Goal: Information Seeking & Learning: Learn about a topic

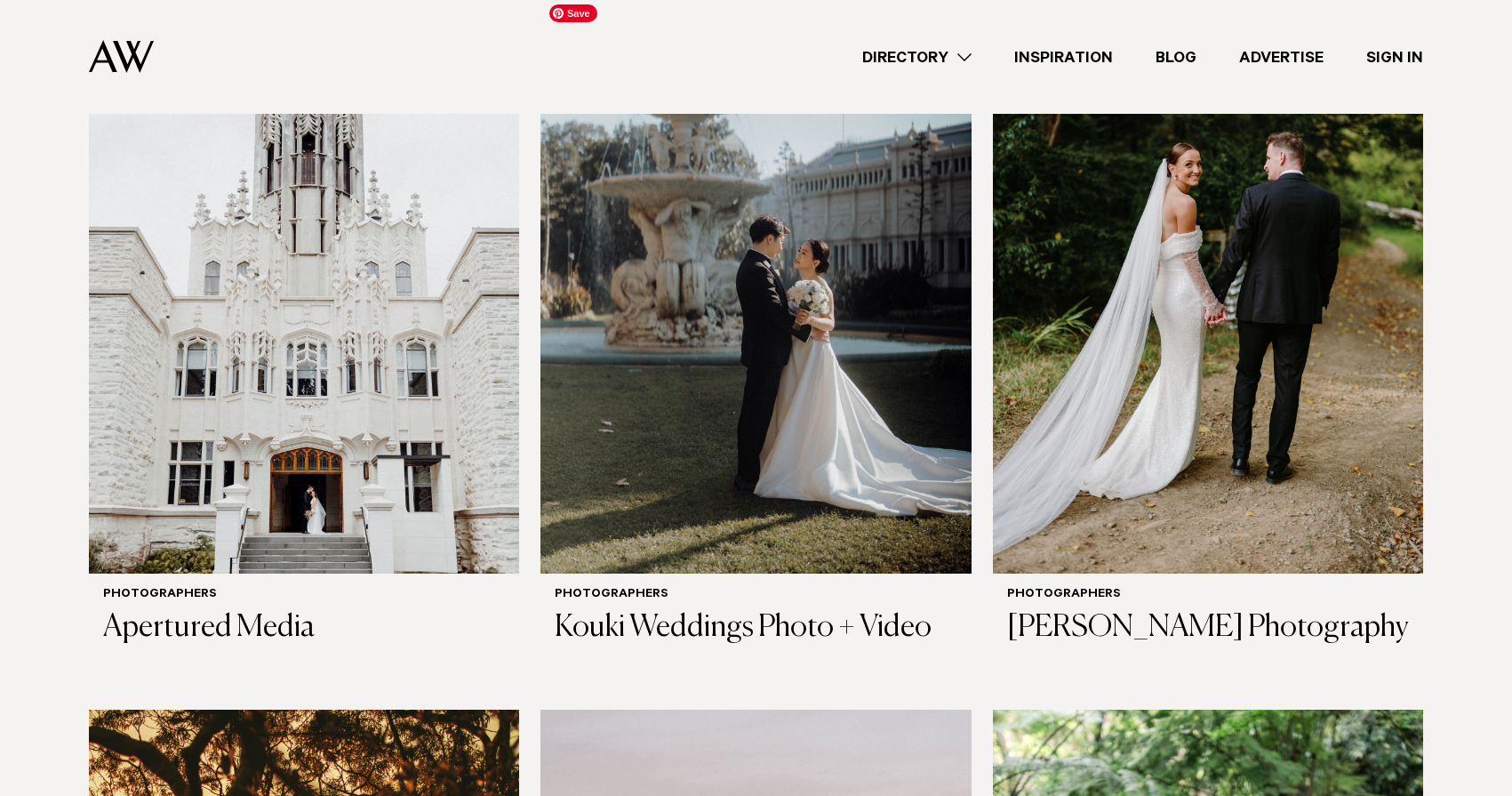
scroll to position [635, 0]
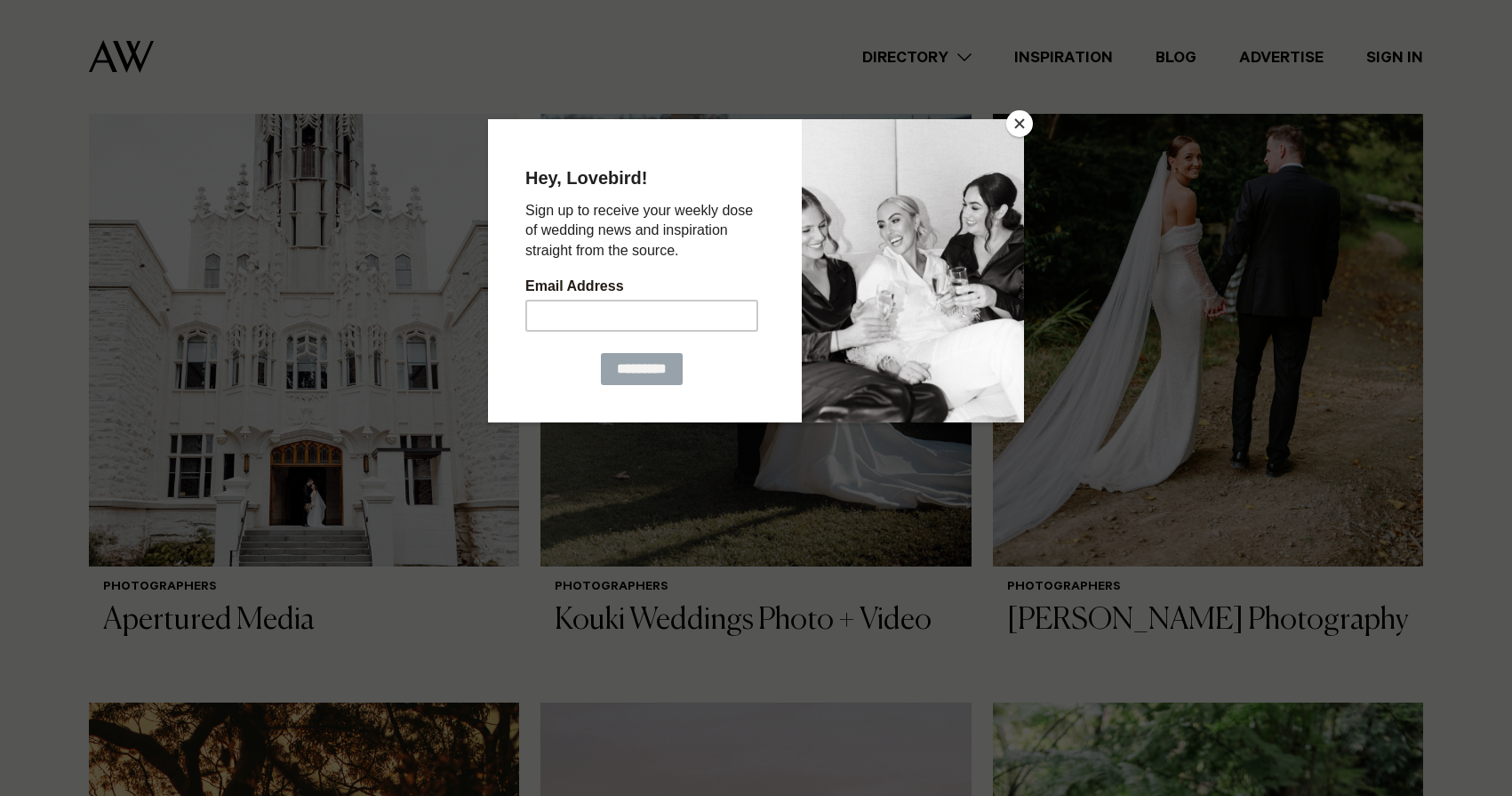
click at [1020, 125] on button "Close" at bounding box center [1019, 123] width 27 height 27
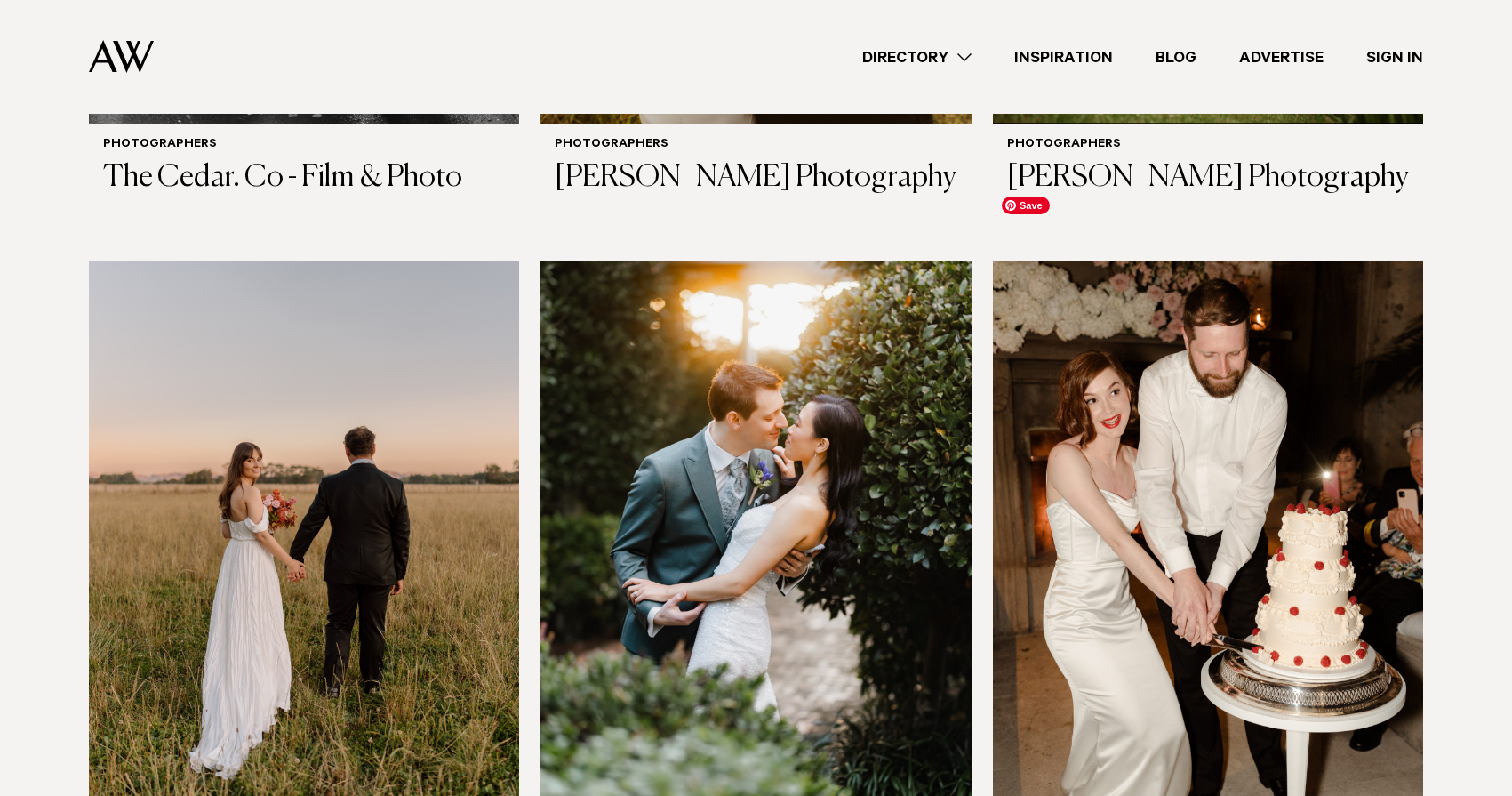
scroll to position [5453, 0]
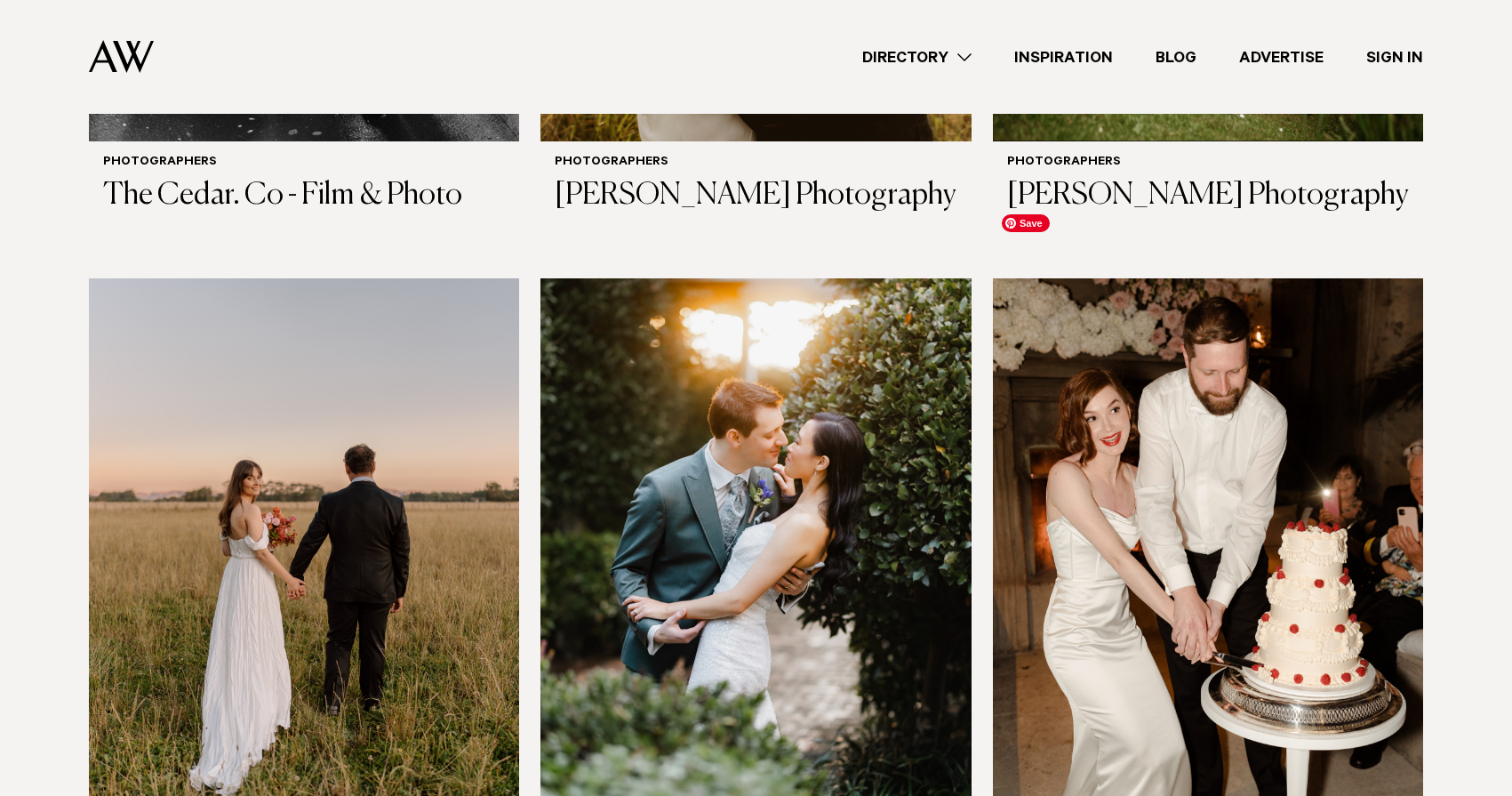
click at [1164, 477] on img at bounding box center [1208, 567] width 430 height 578
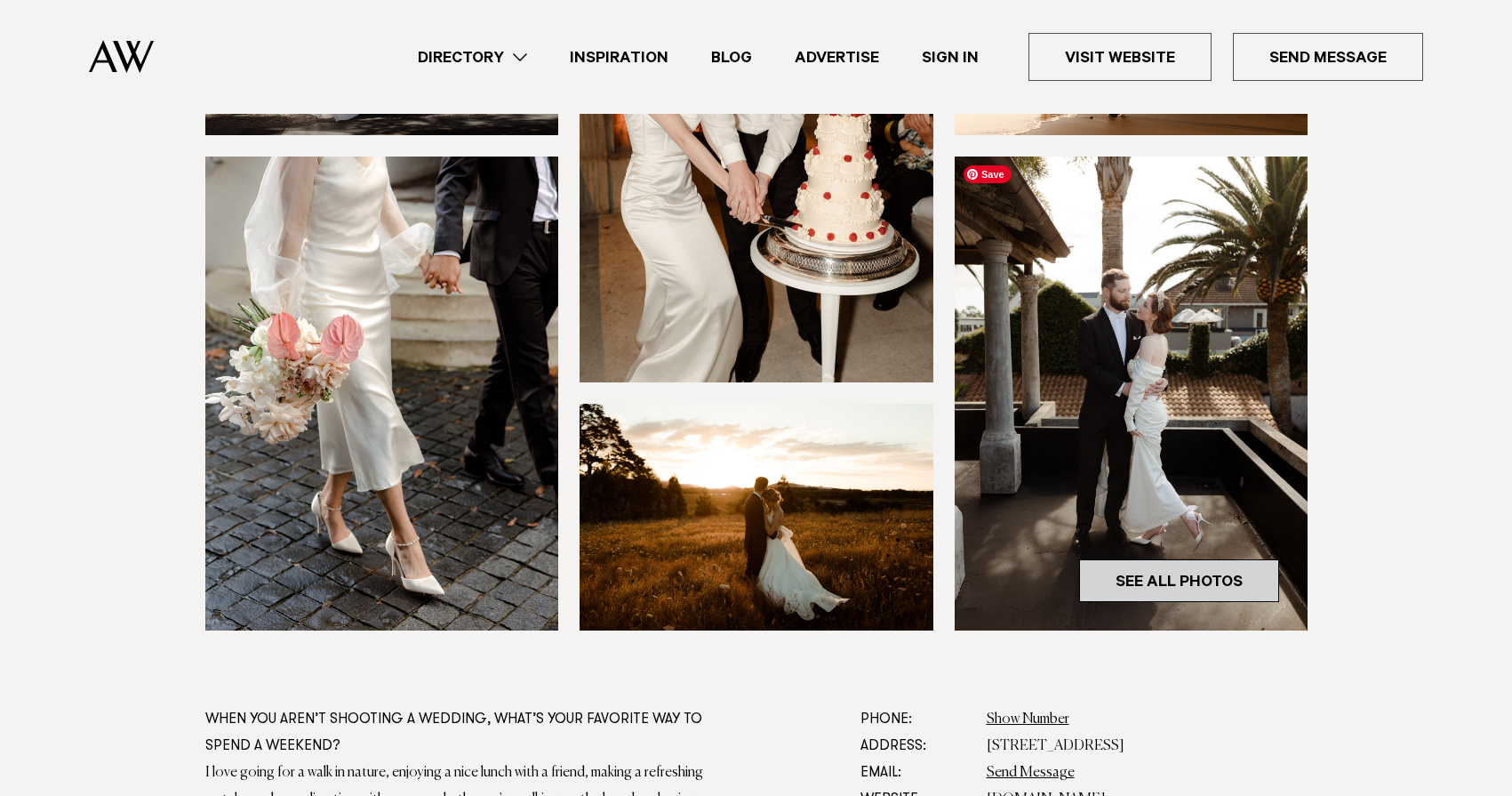
scroll to position [478, 0]
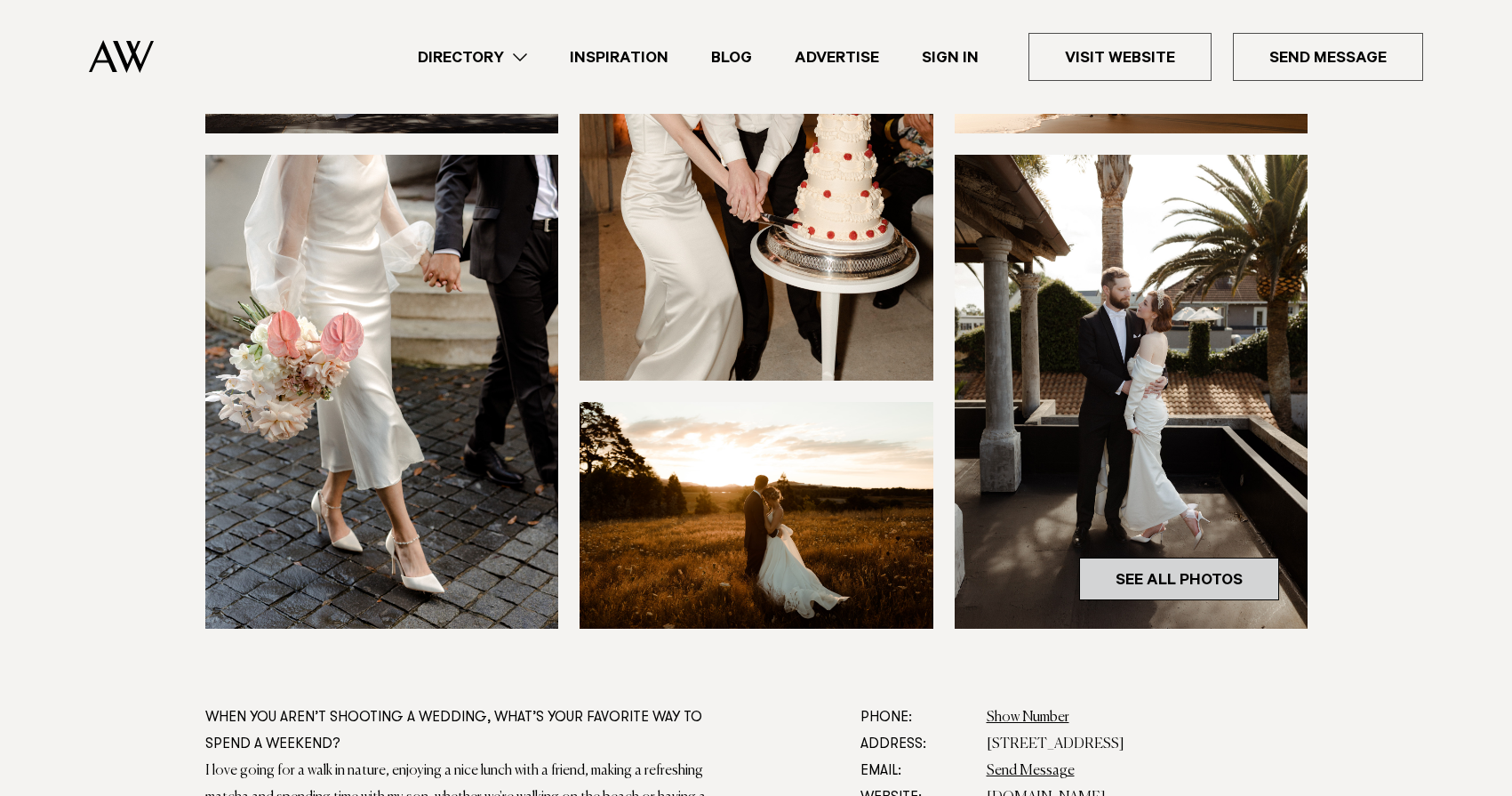
click at [1158, 572] on link "See All Photos" at bounding box center [1179, 578] width 200 height 42
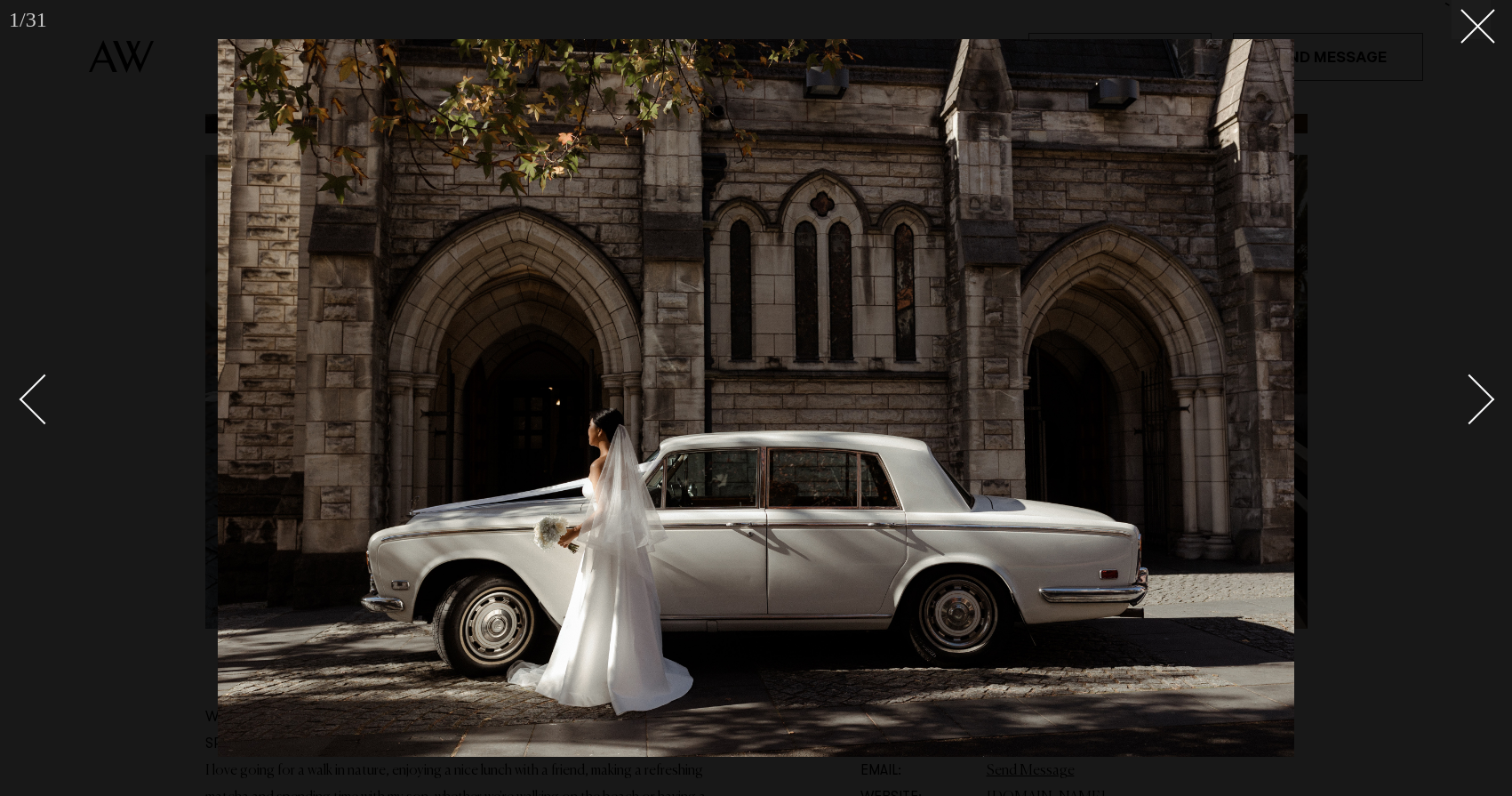
click at [1481, 398] on div "Next slide" at bounding box center [1470, 398] width 51 height 51
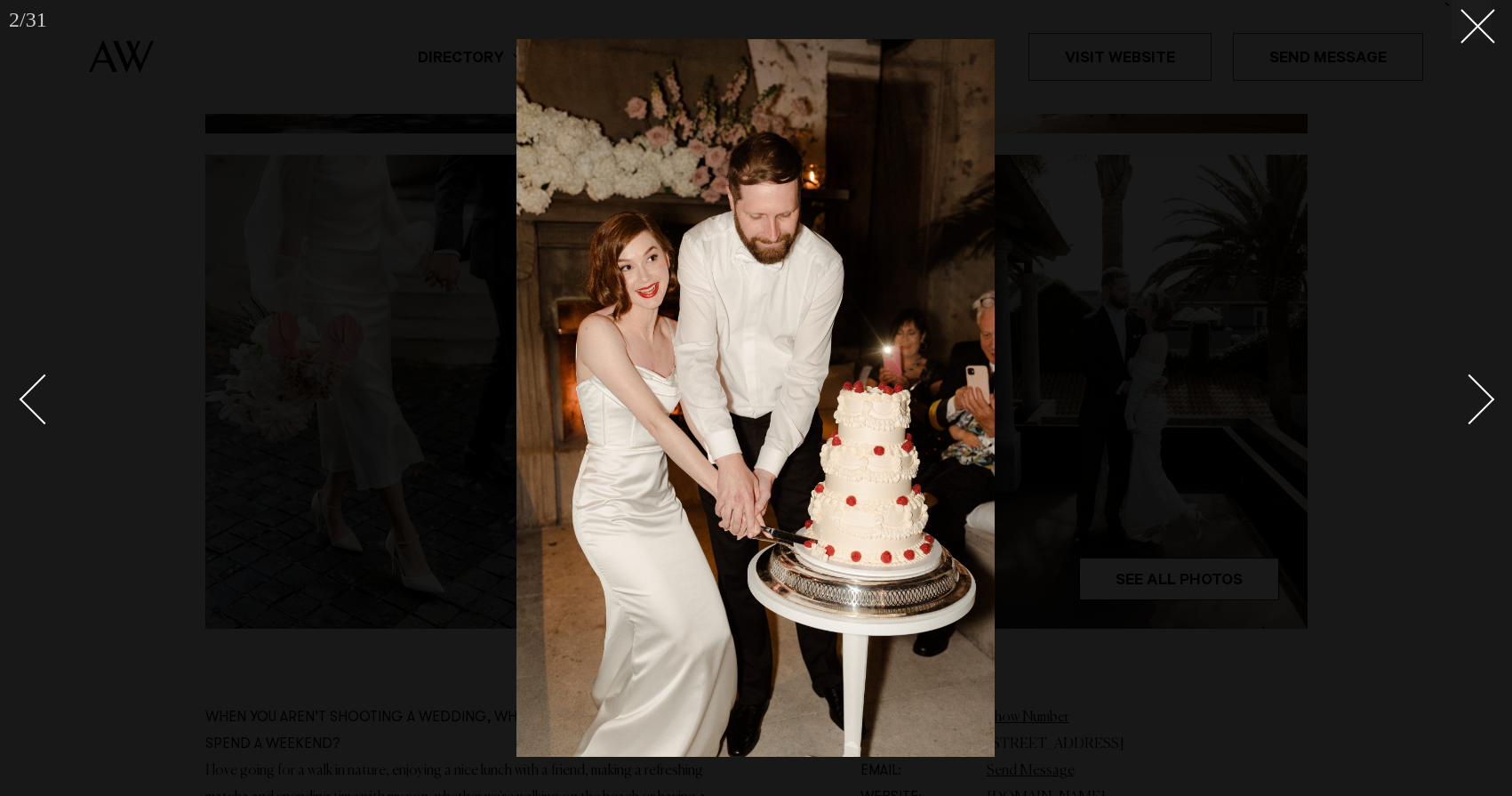
click at [1478, 400] on div "Next slide" at bounding box center [1470, 398] width 51 height 51
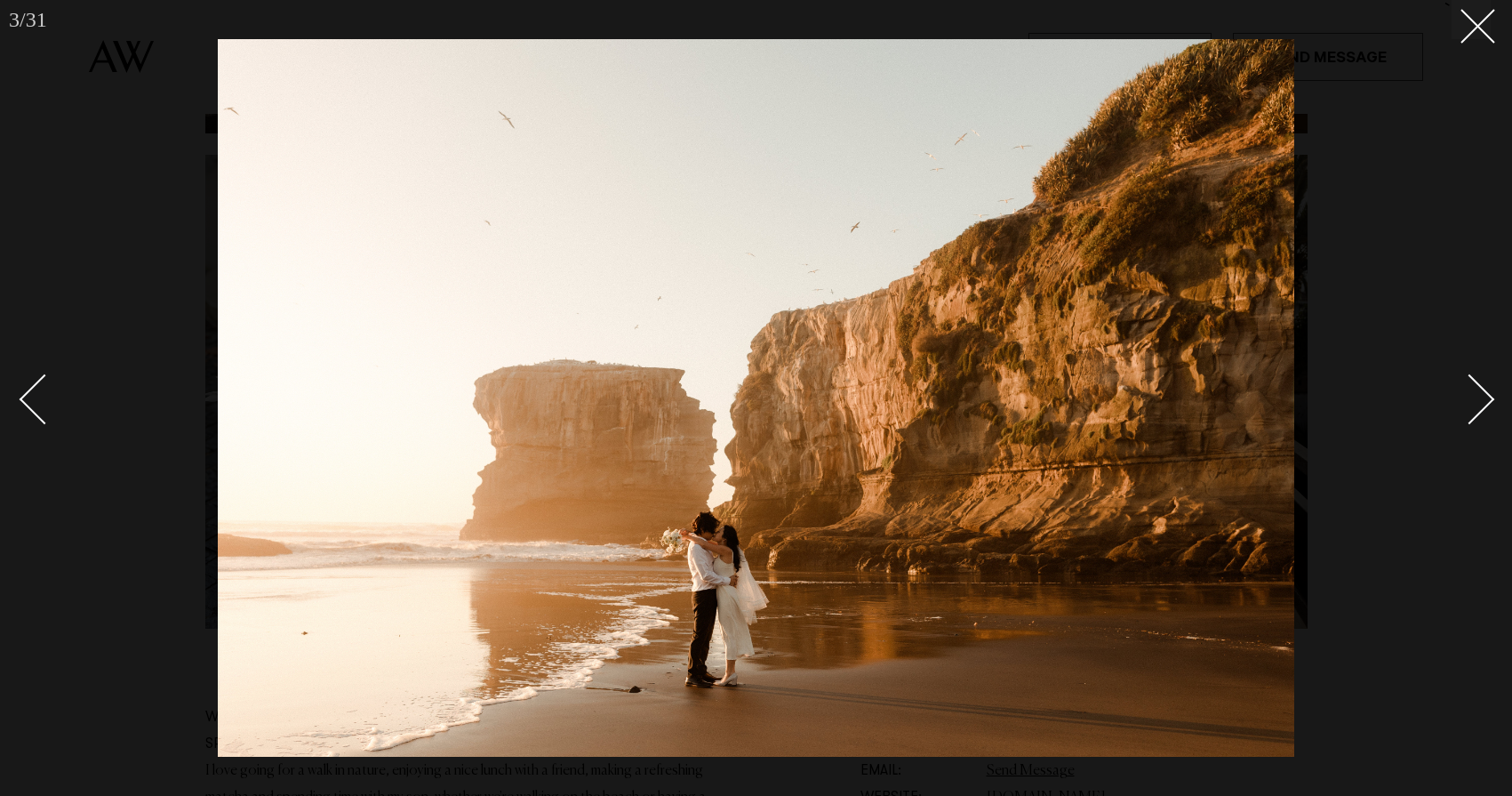
click at [1478, 400] on div "Next slide" at bounding box center [1470, 398] width 51 height 51
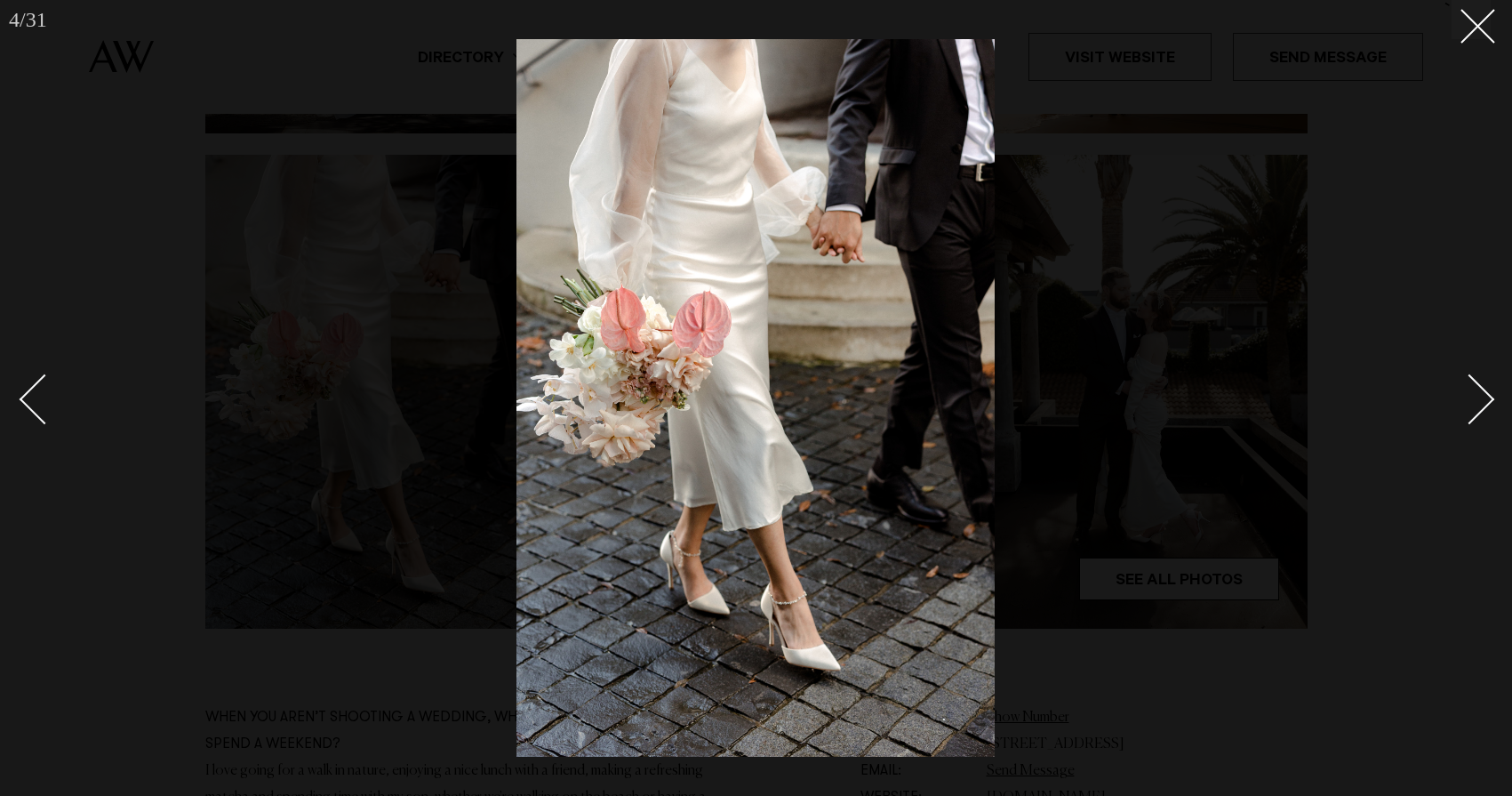
click at [1478, 400] on div "Next slide" at bounding box center [1470, 398] width 51 height 51
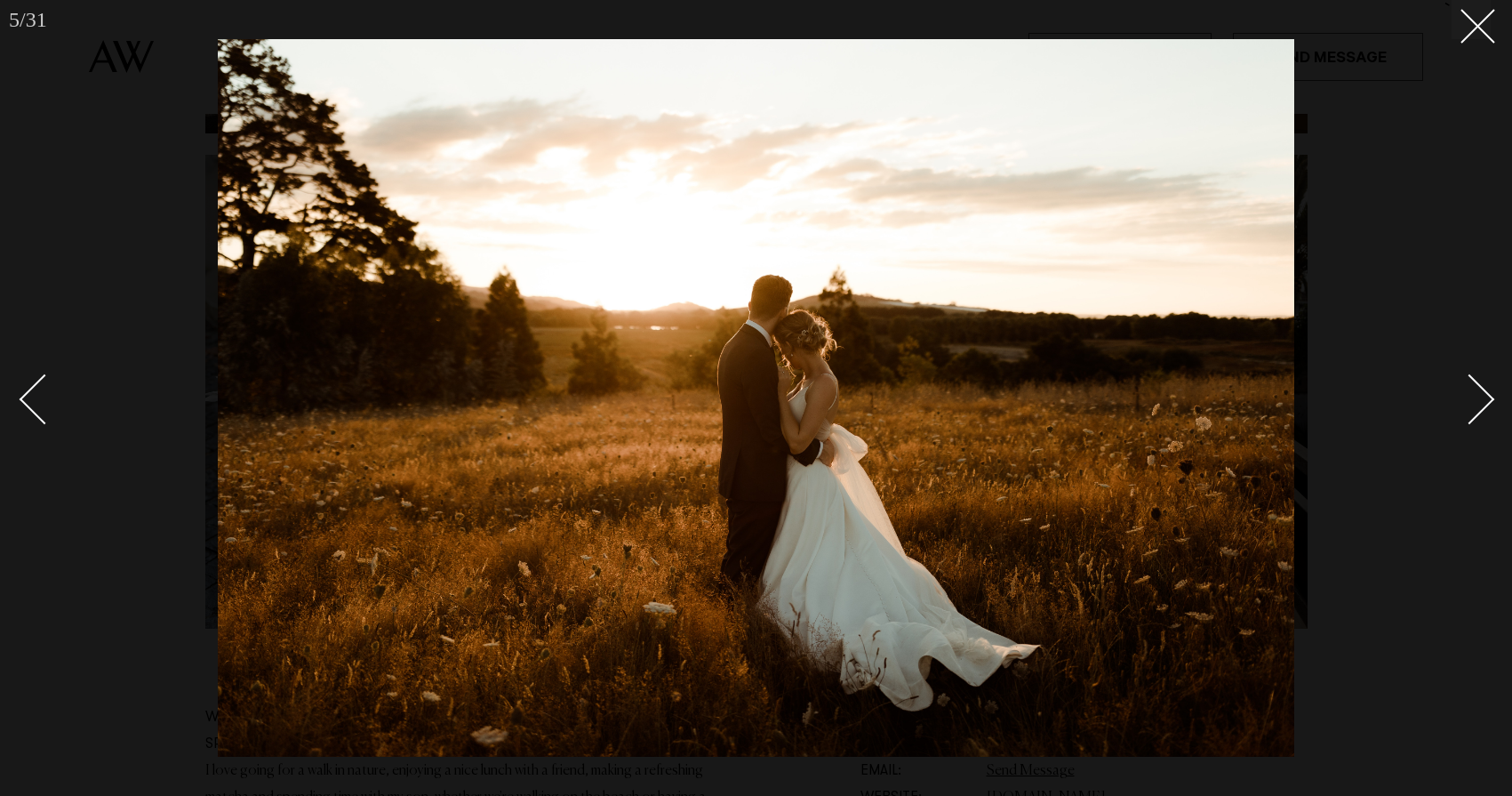
click at [1478, 400] on div "Next slide" at bounding box center [1470, 398] width 51 height 51
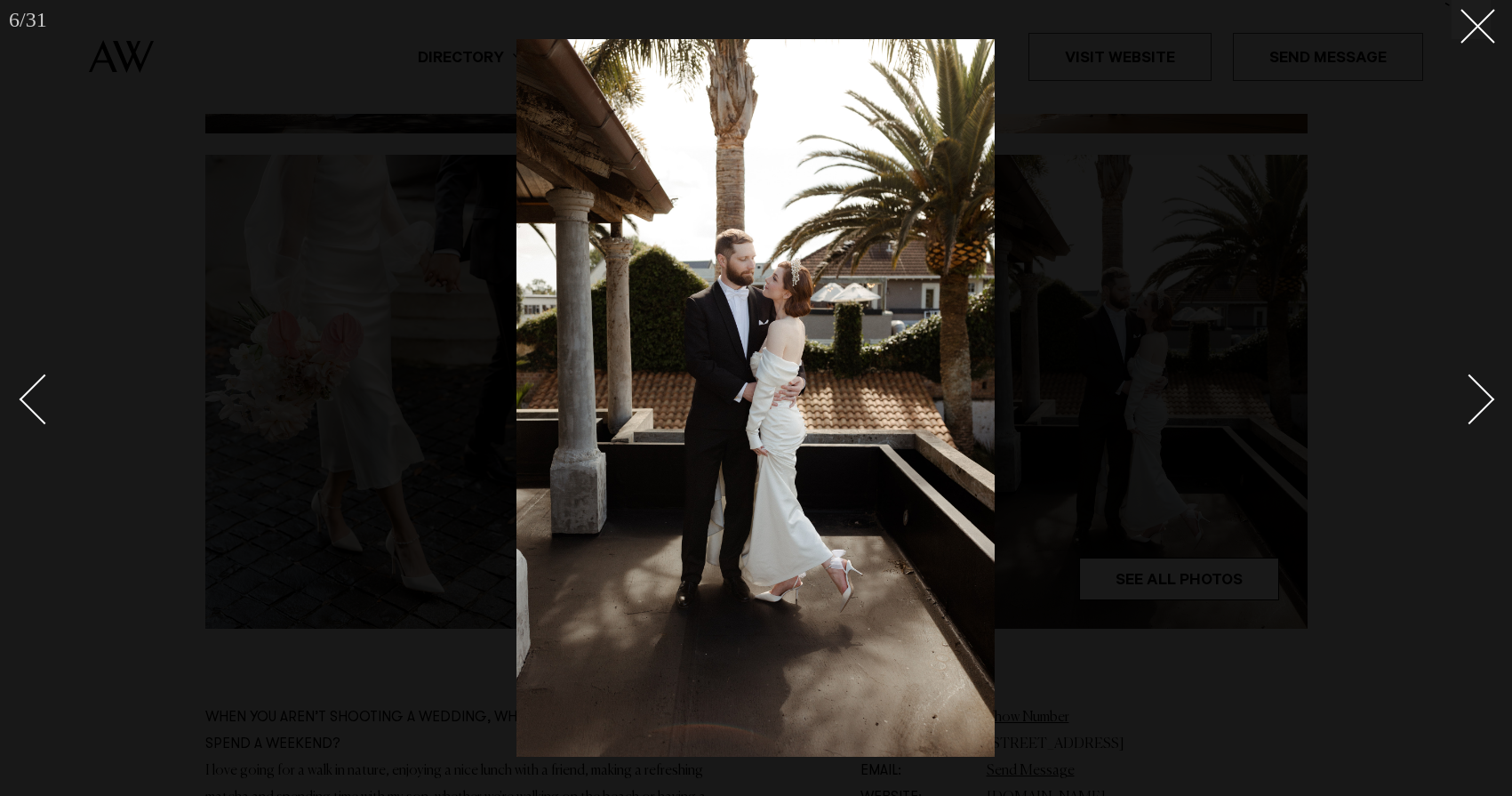
click at [1478, 400] on div "Next slide" at bounding box center [1470, 398] width 51 height 51
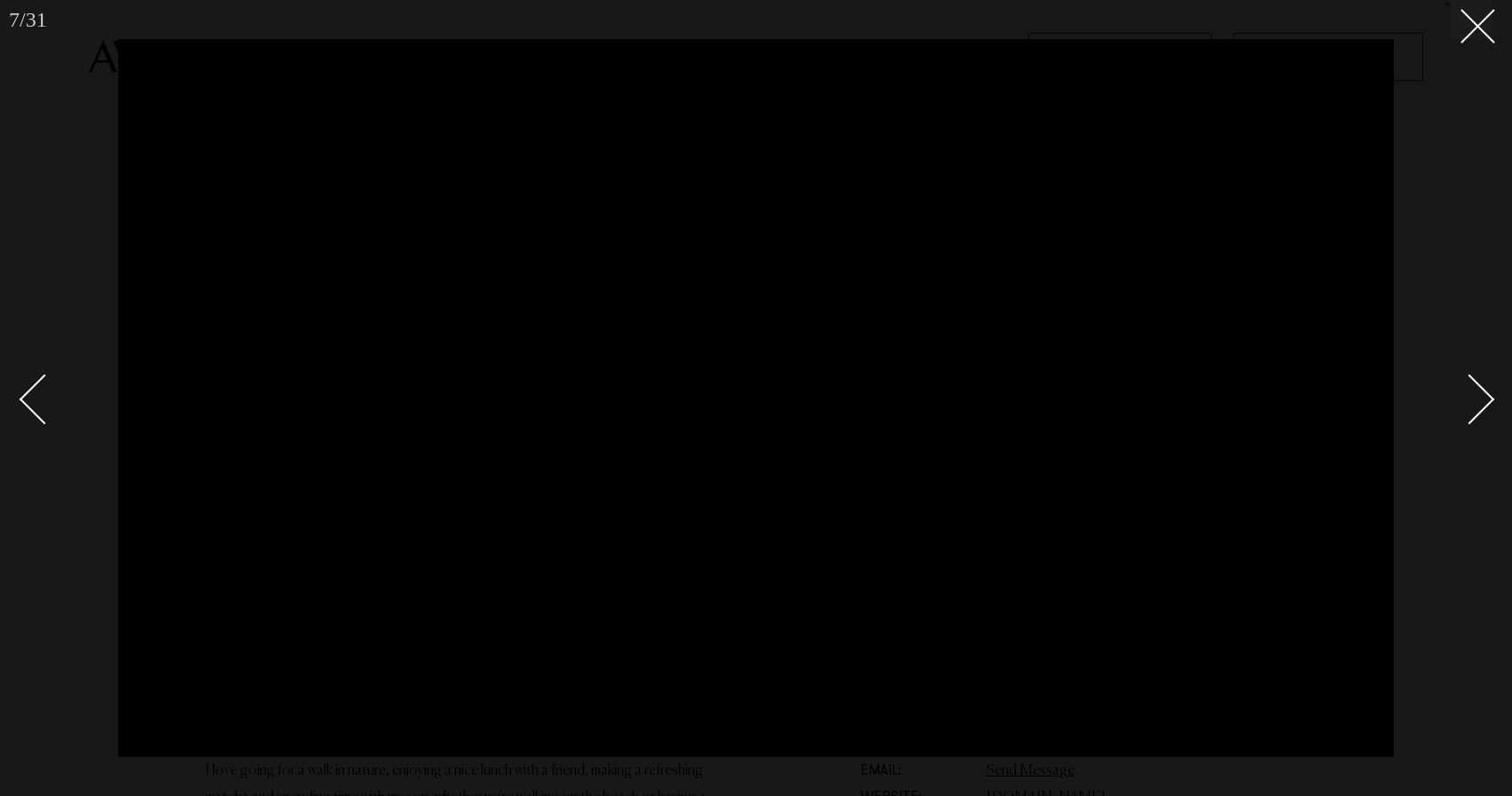
click at [1483, 397] on div "Next slide" at bounding box center [1470, 398] width 51 height 51
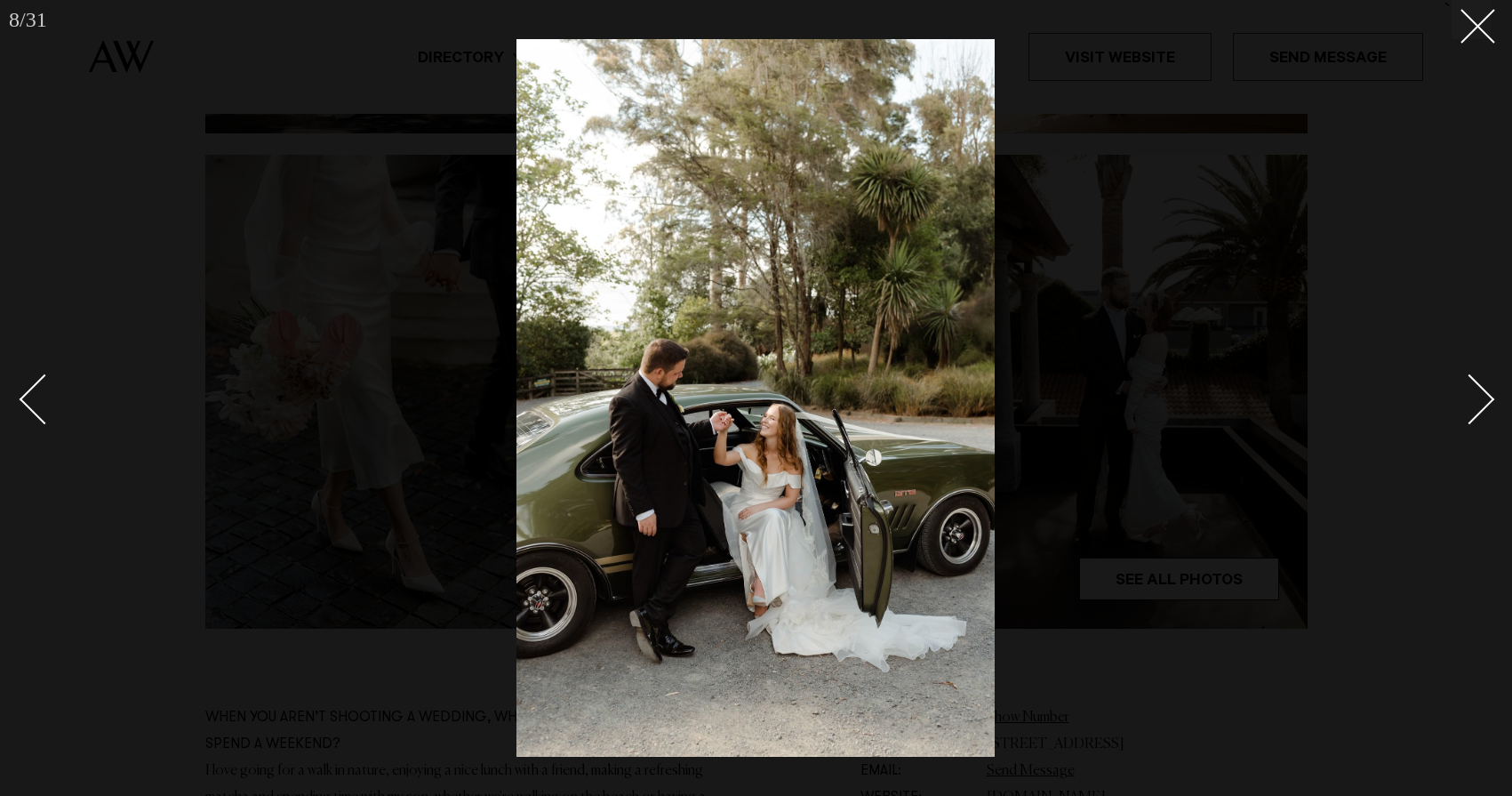
click at [1483, 397] on div "Next slide" at bounding box center [1470, 398] width 51 height 51
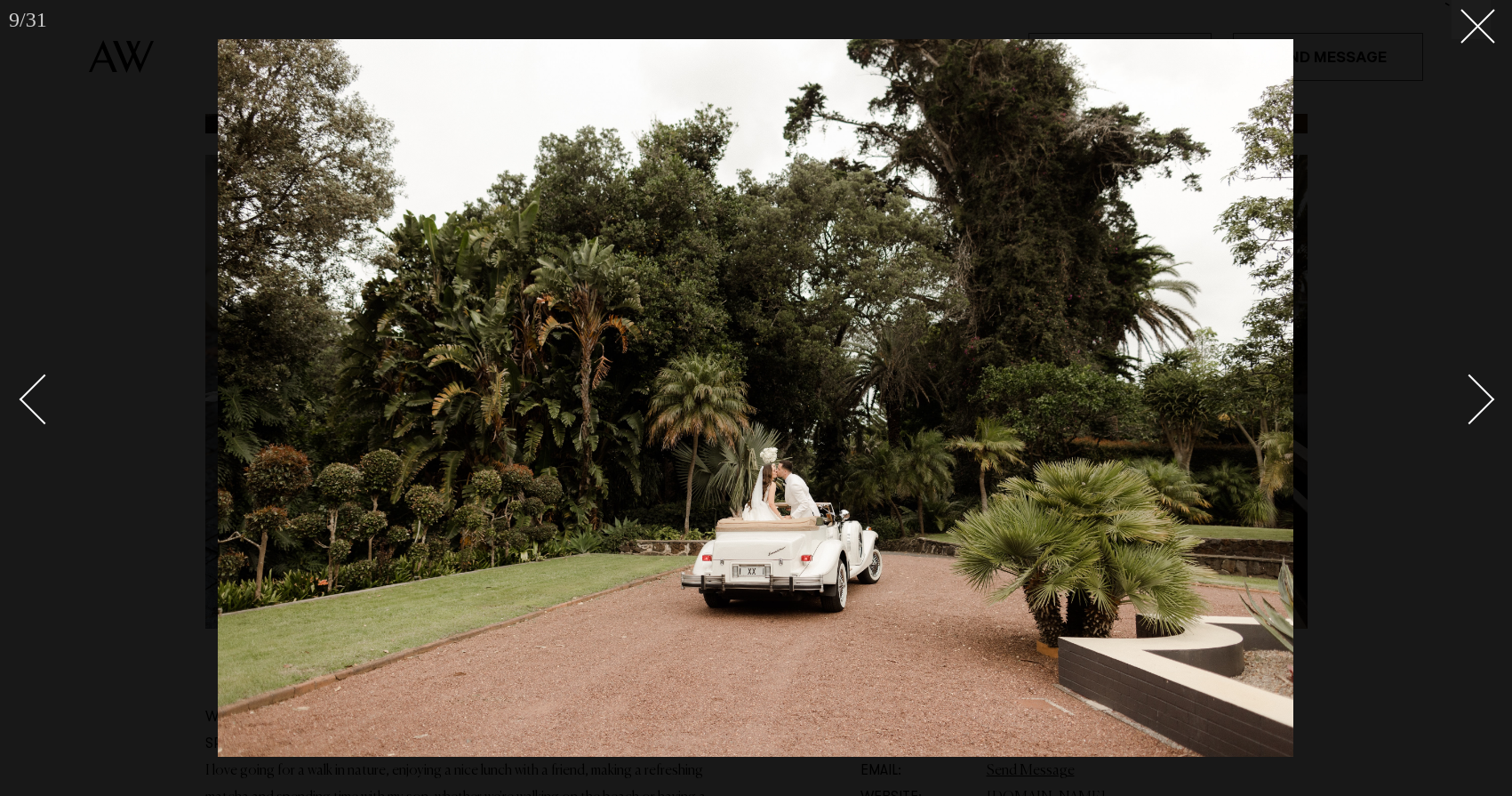
click at [1483, 397] on div "Next slide" at bounding box center [1470, 398] width 51 height 51
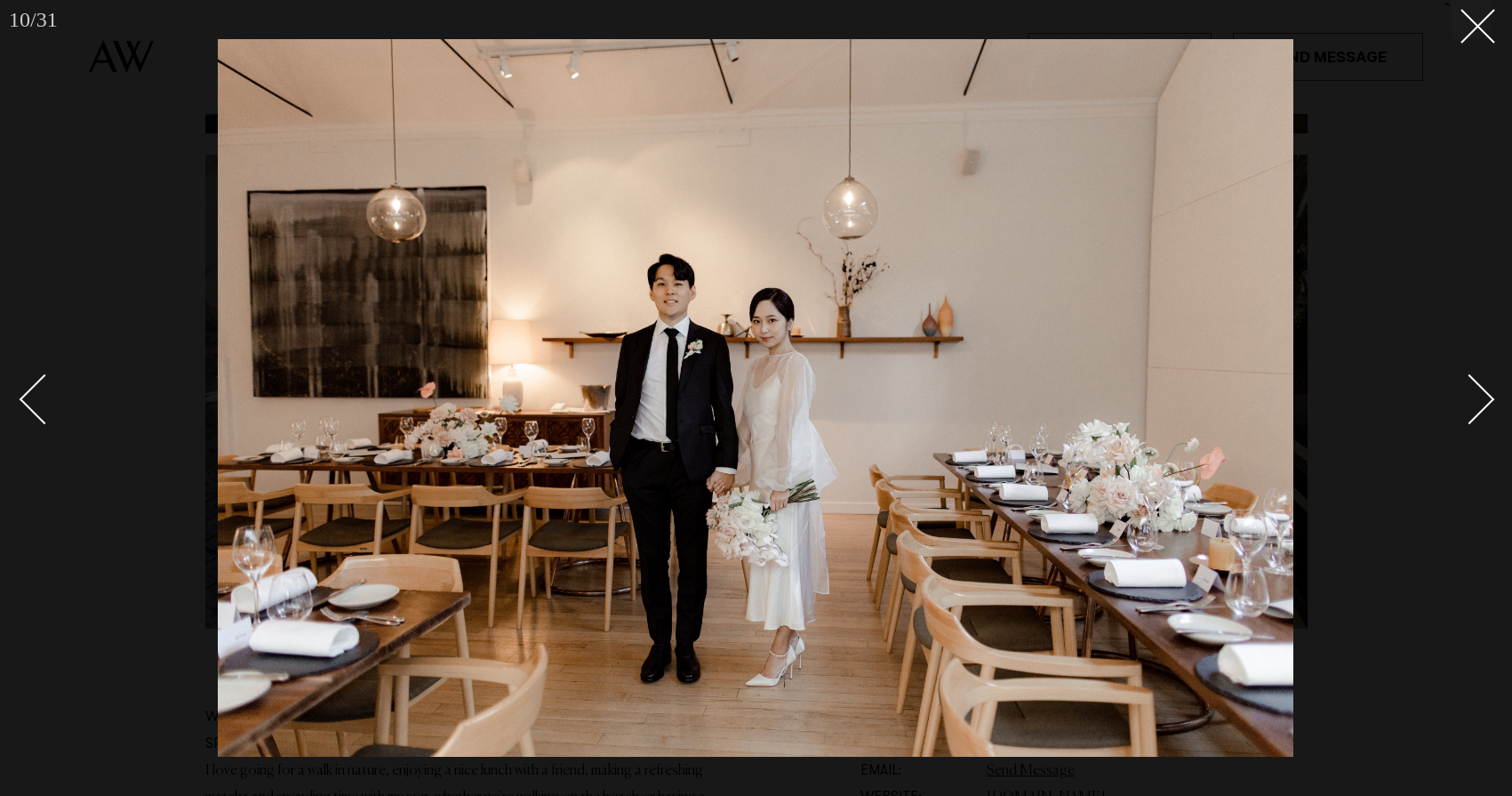
click at [1483, 397] on div "Next slide" at bounding box center [1470, 398] width 51 height 51
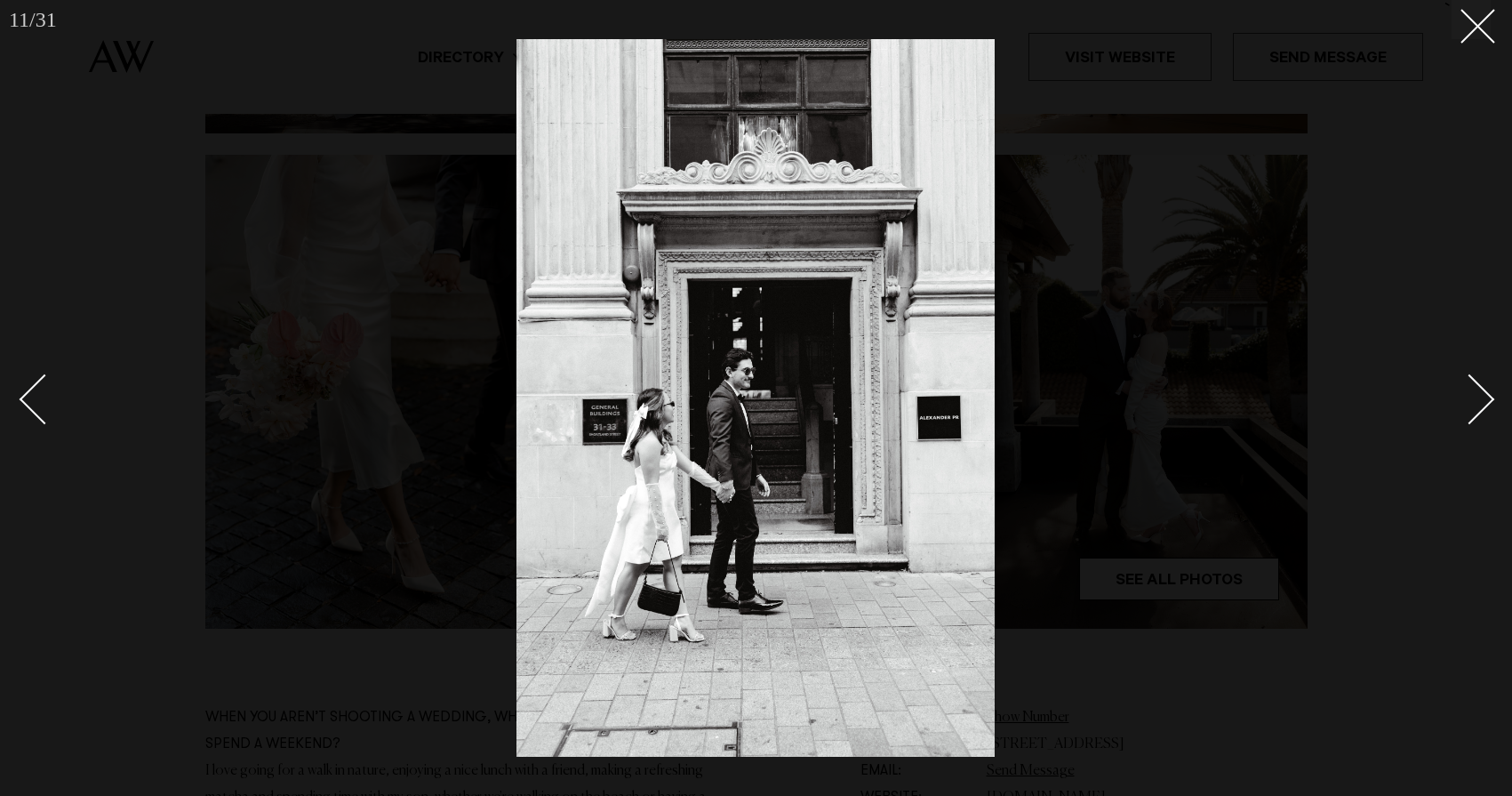
click at [1483, 397] on div "Next slide" at bounding box center [1470, 398] width 51 height 51
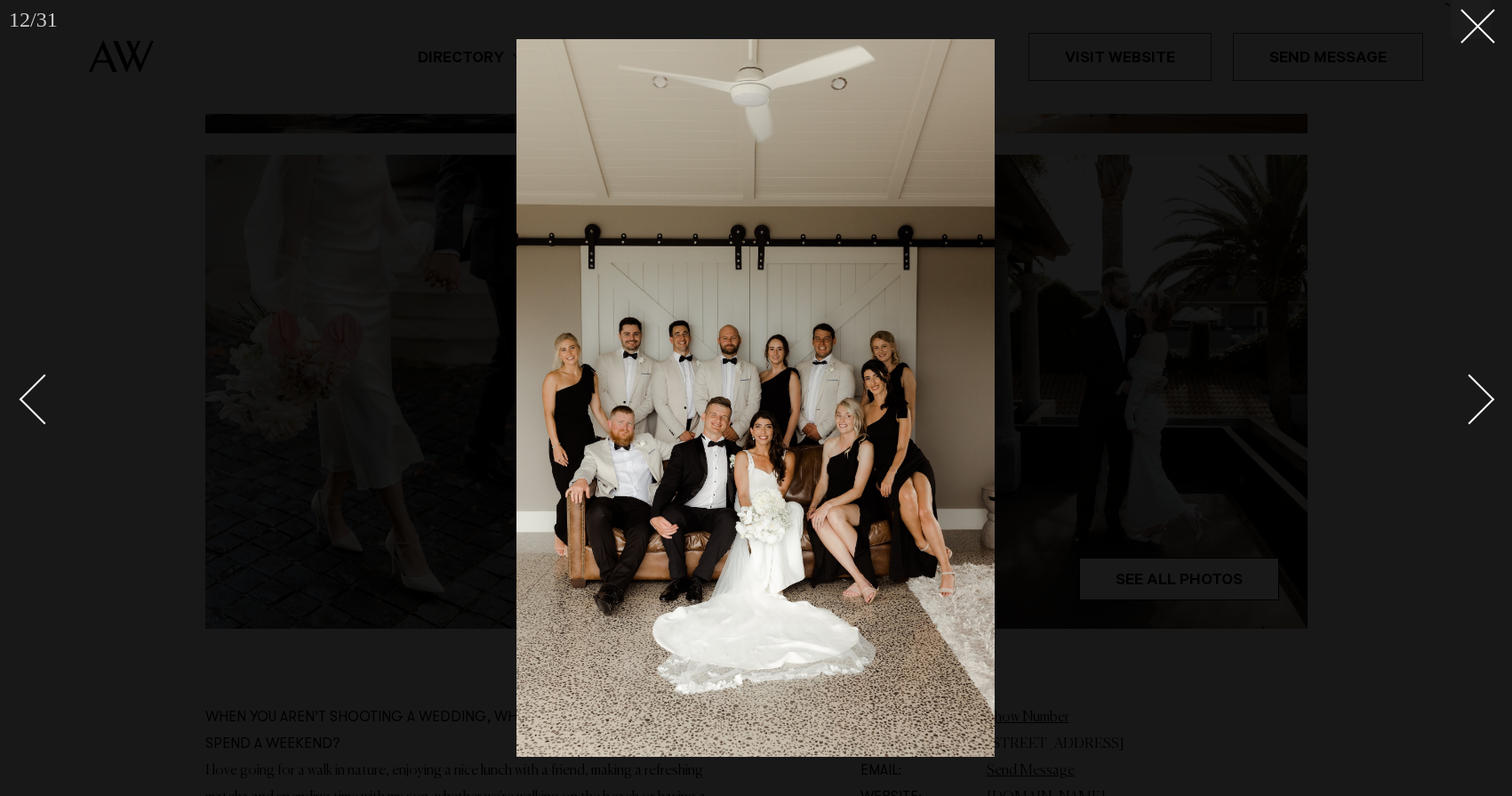
click at [1483, 397] on div "Next slide" at bounding box center [1470, 398] width 51 height 51
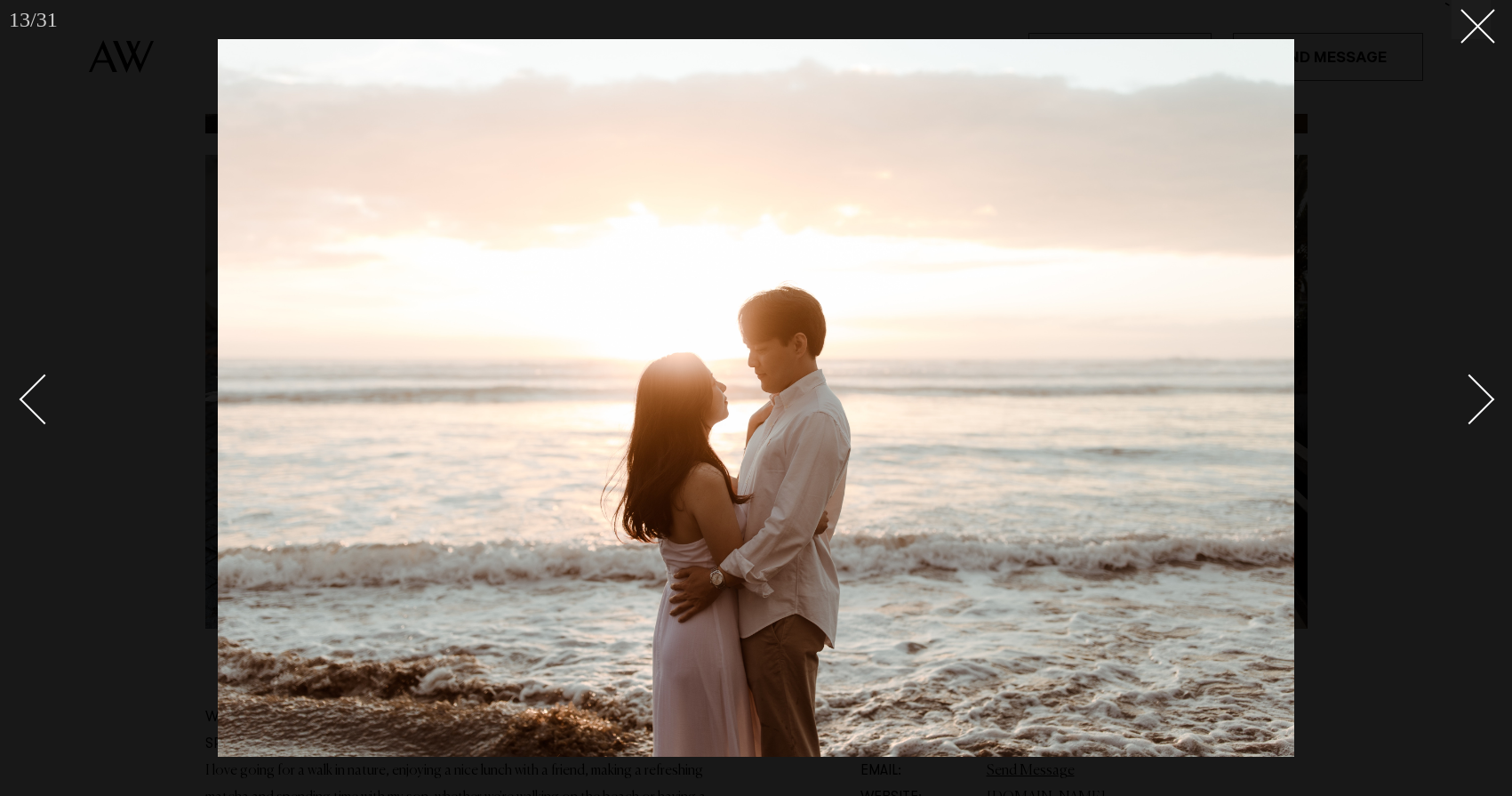
click at [1483, 397] on div "Next slide" at bounding box center [1470, 398] width 51 height 51
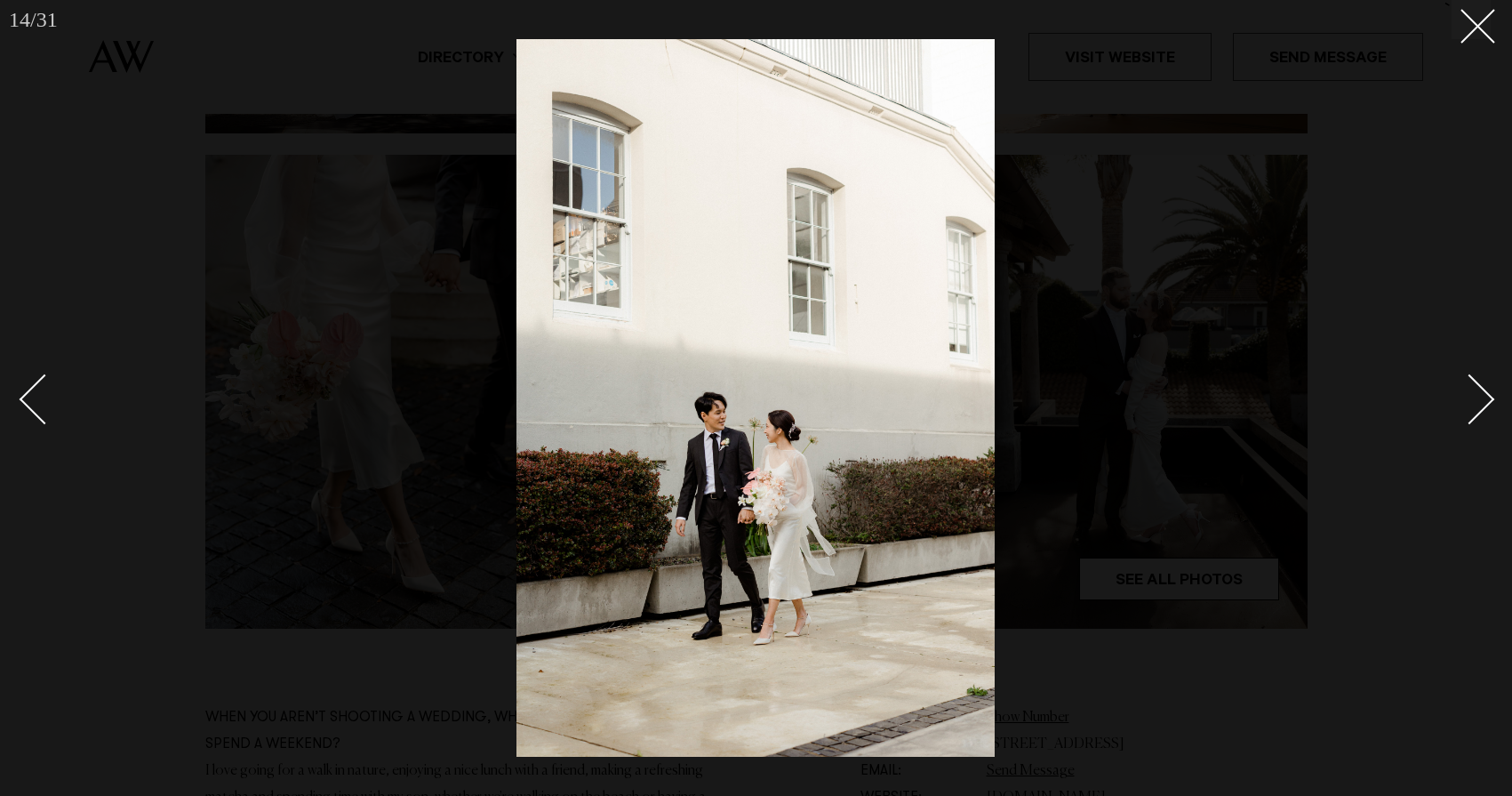
click at [1483, 397] on div "Next slide" at bounding box center [1470, 398] width 51 height 51
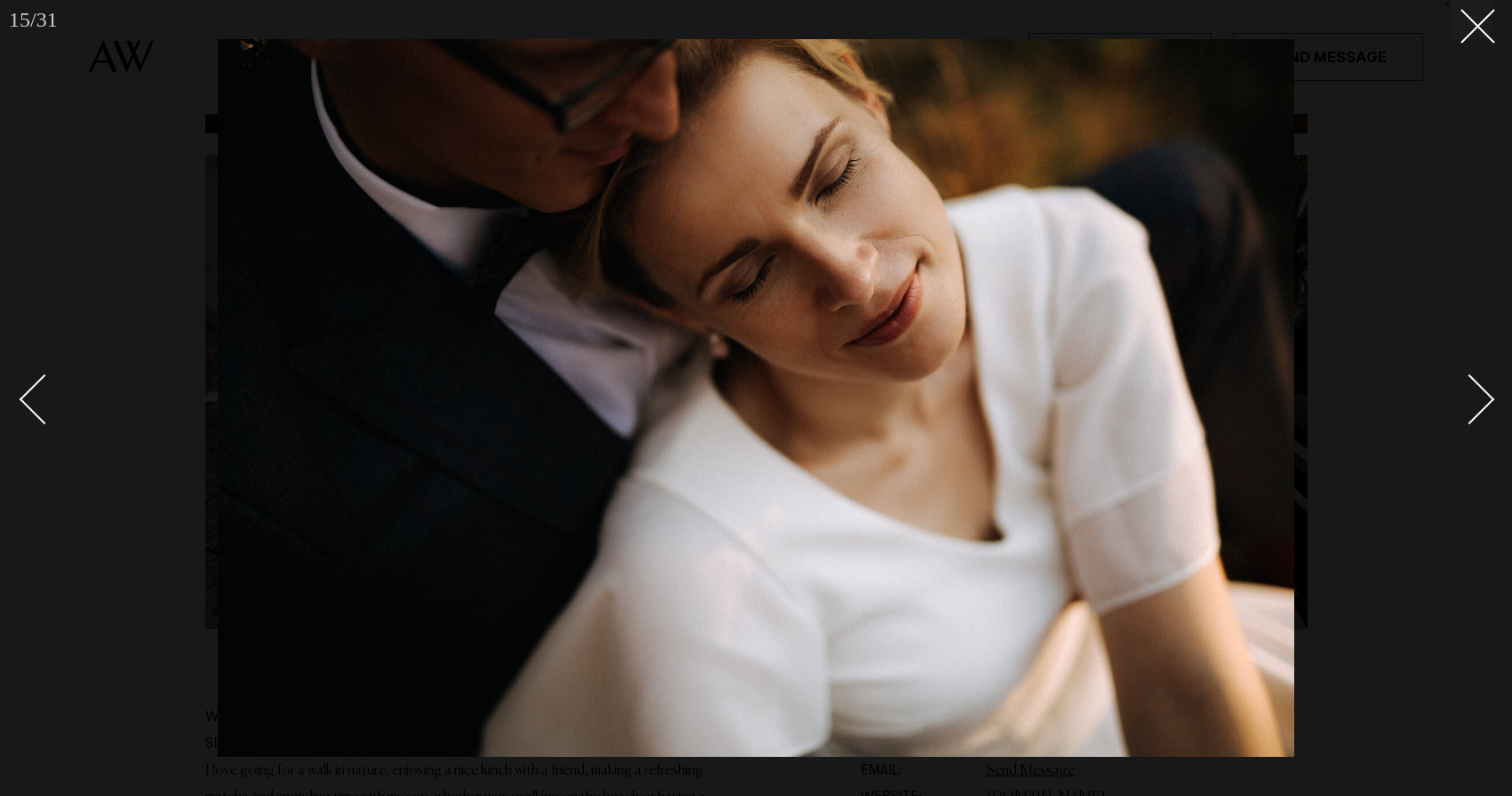
click at [1483, 397] on div "Next slide" at bounding box center [1470, 398] width 51 height 51
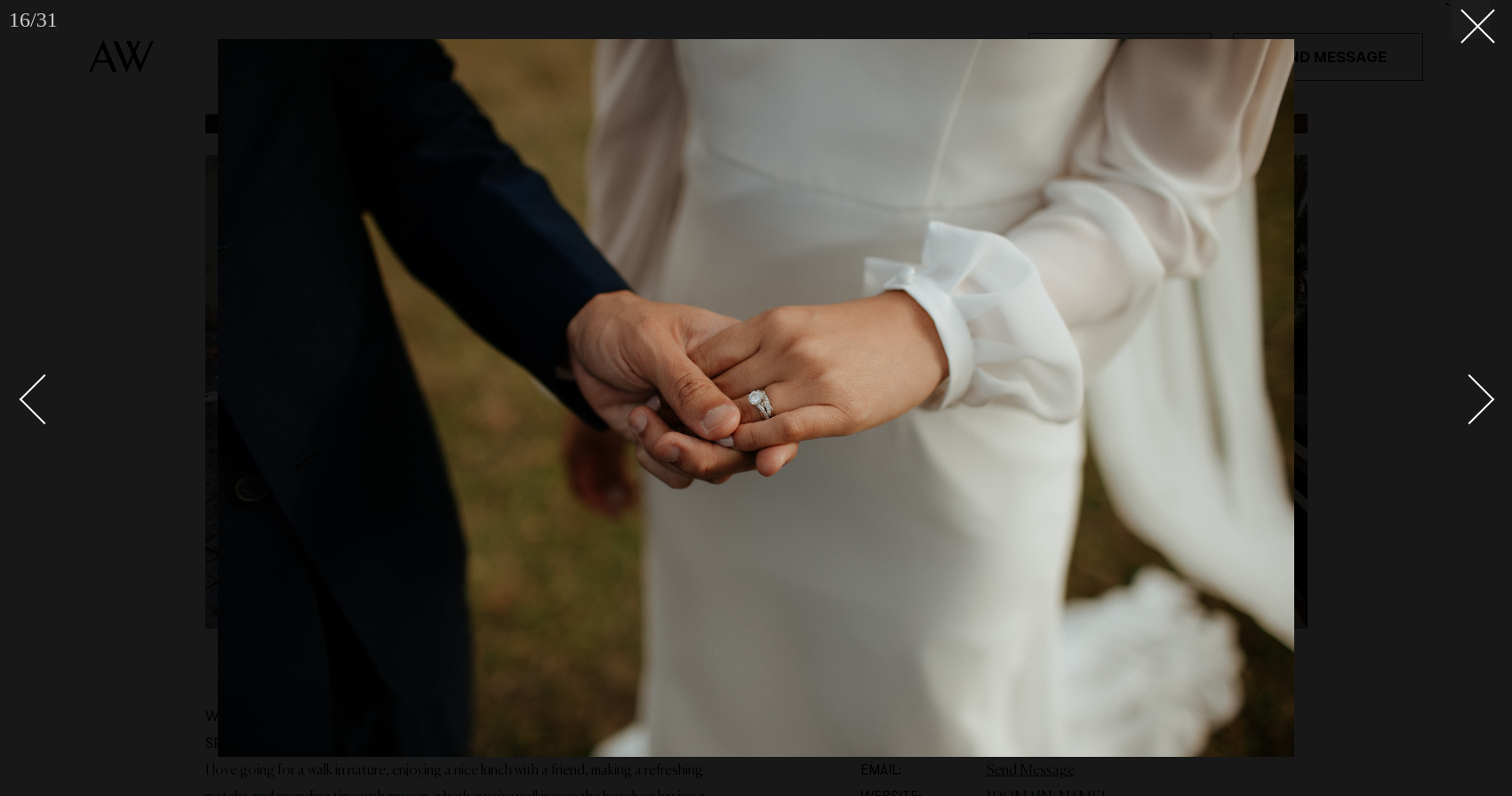
click at [1483, 397] on div "Next slide" at bounding box center [1470, 398] width 51 height 51
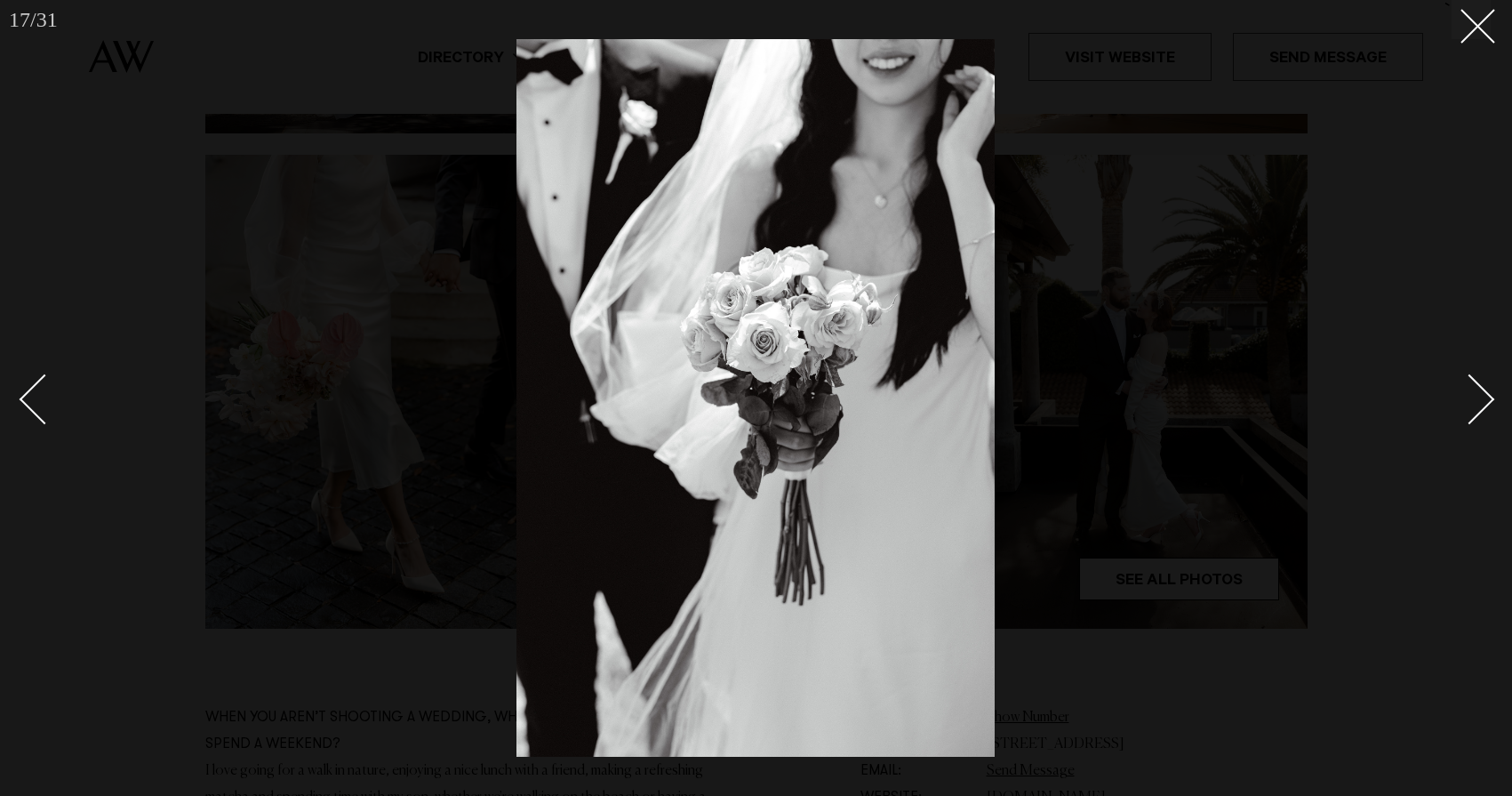
click at [1483, 397] on div "Next slide" at bounding box center [1470, 398] width 51 height 51
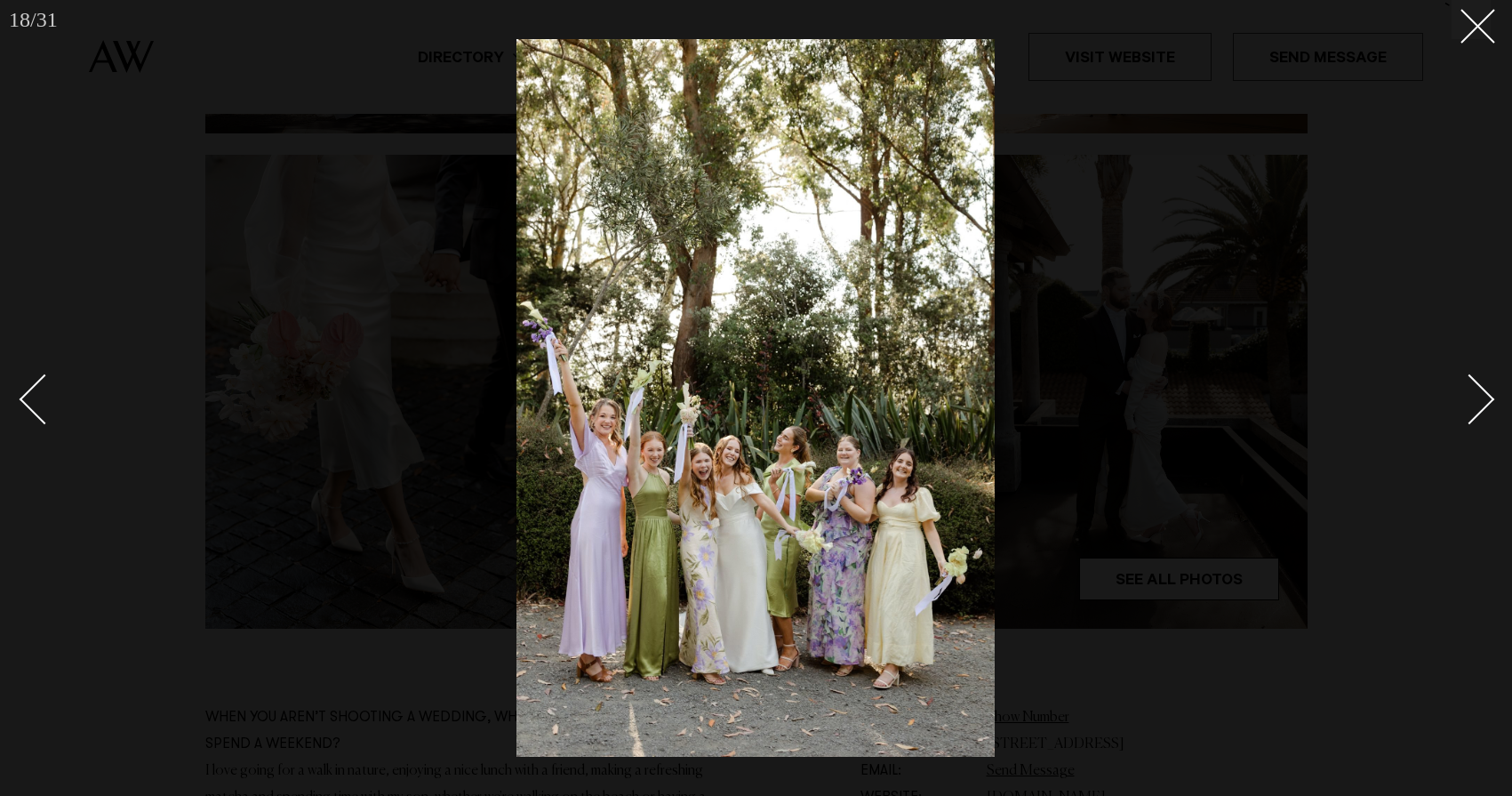
click at [1483, 397] on div "Next slide" at bounding box center [1470, 398] width 51 height 51
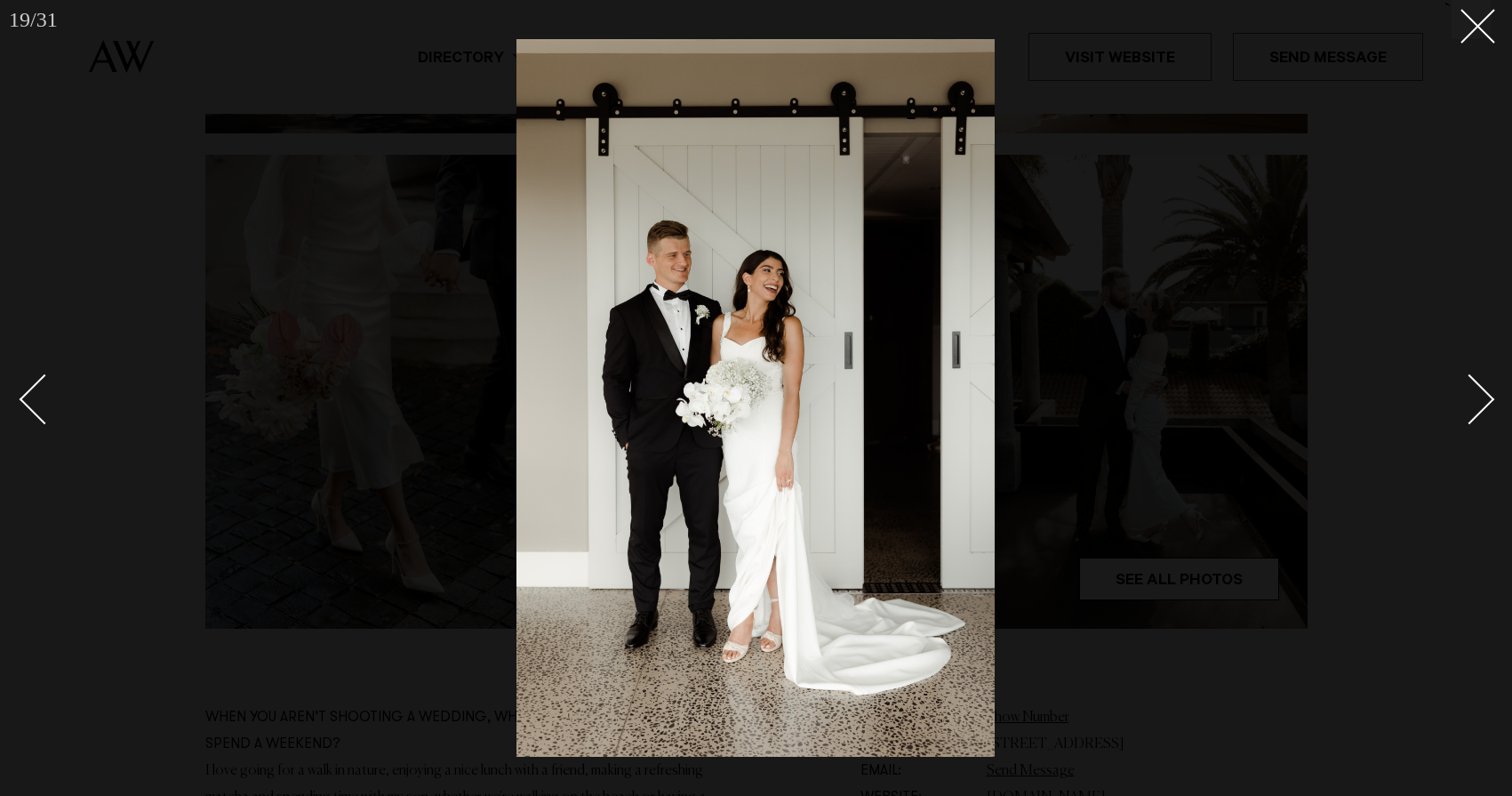
click at [1483, 397] on div "Next slide" at bounding box center [1470, 398] width 51 height 51
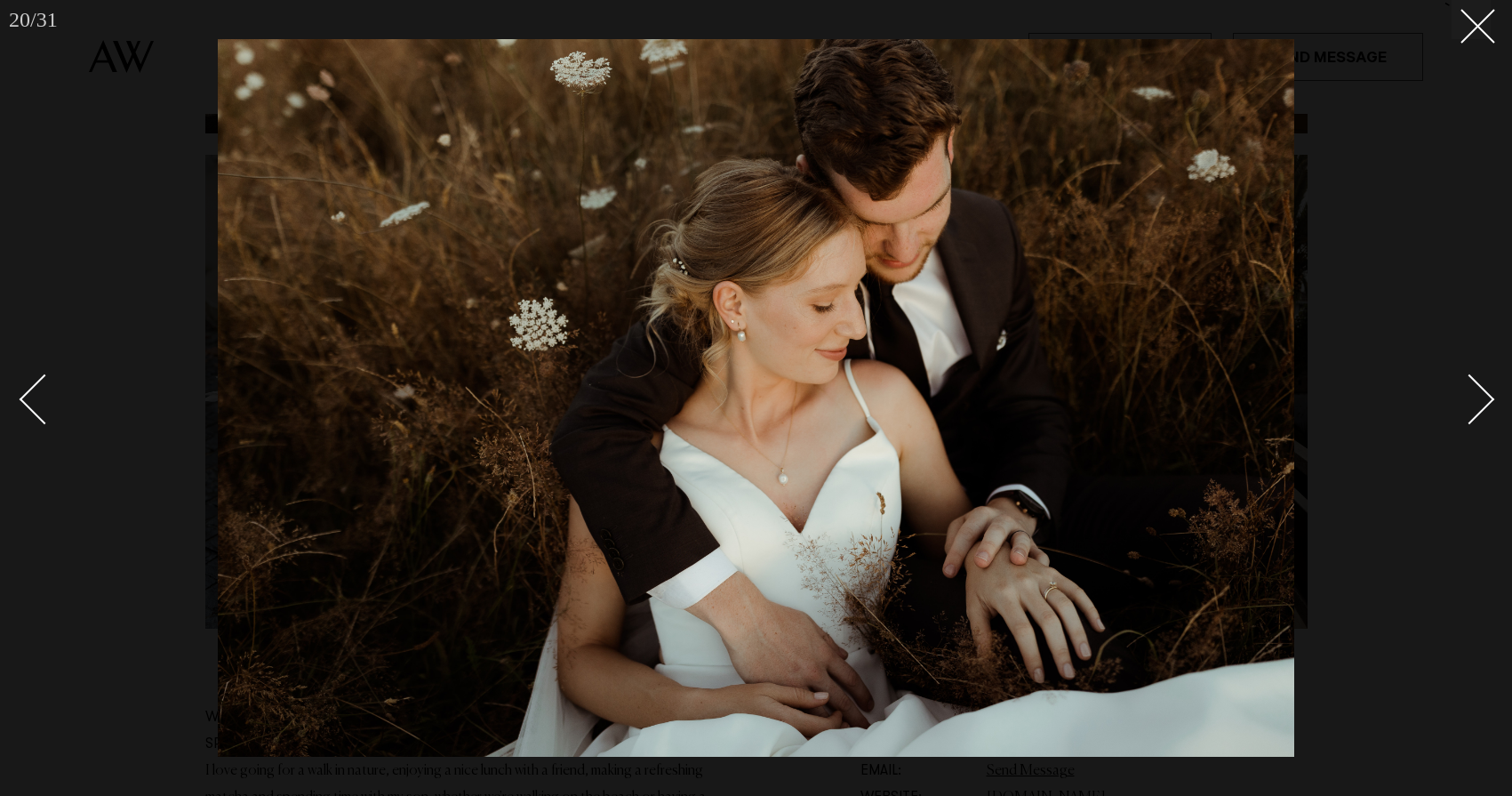
click at [1483, 397] on div "Next slide" at bounding box center [1470, 398] width 51 height 51
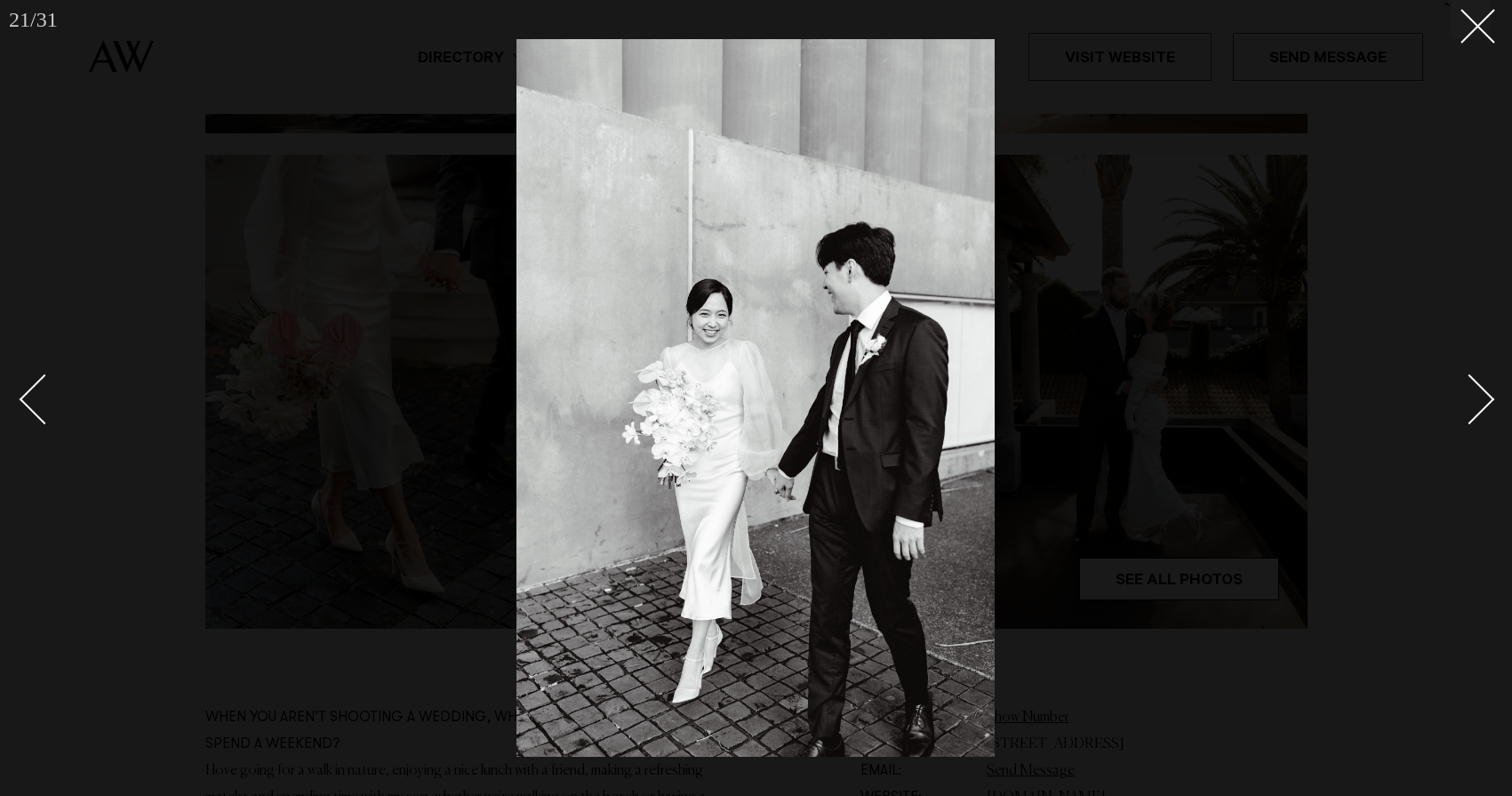
click at [1483, 397] on div "Next slide" at bounding box center [1470, 398] width 51 height 51
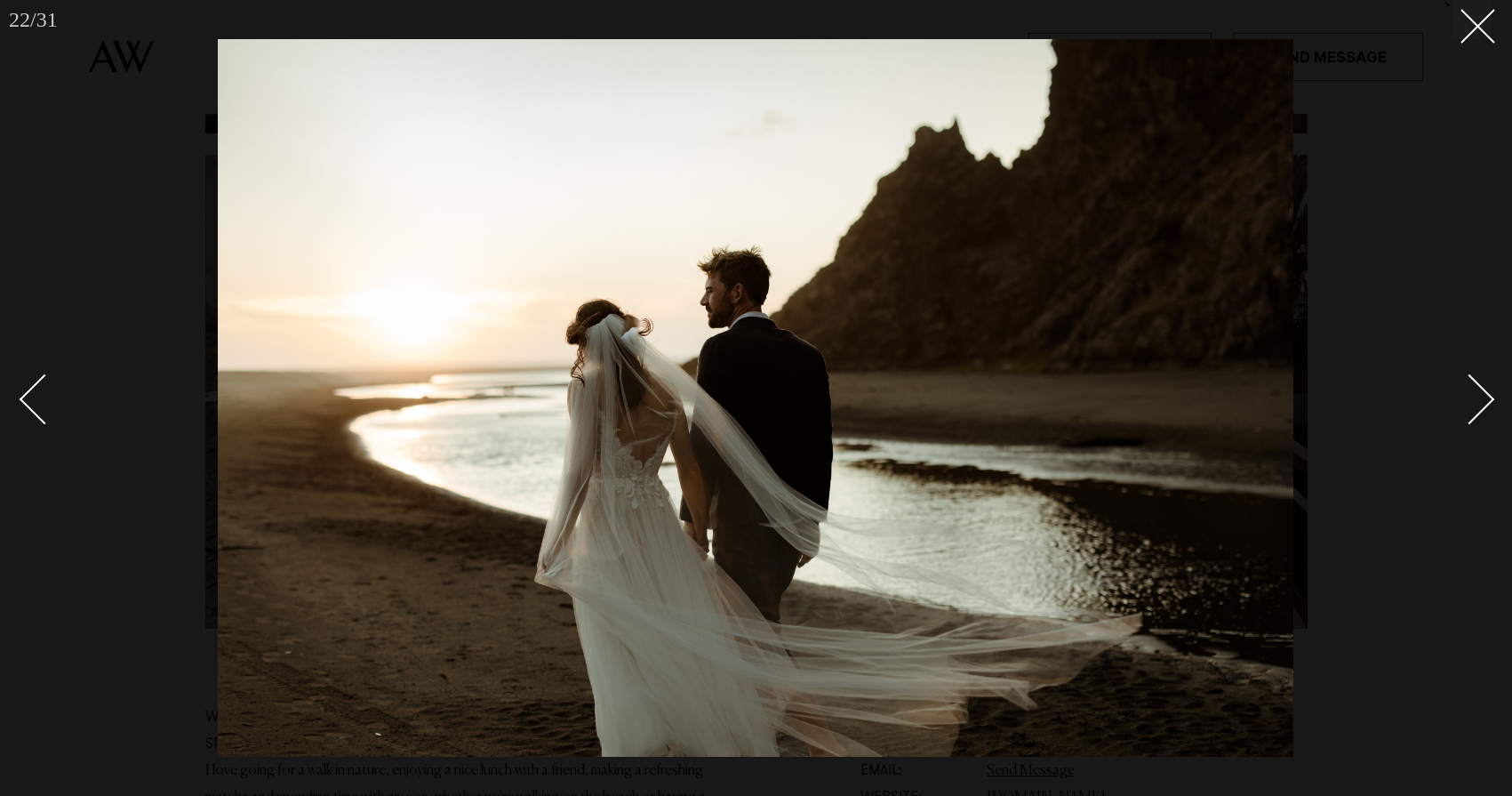
click at [1483, 397] on div "Next slide" at bounding box center [1470, 398] width 51 height 51
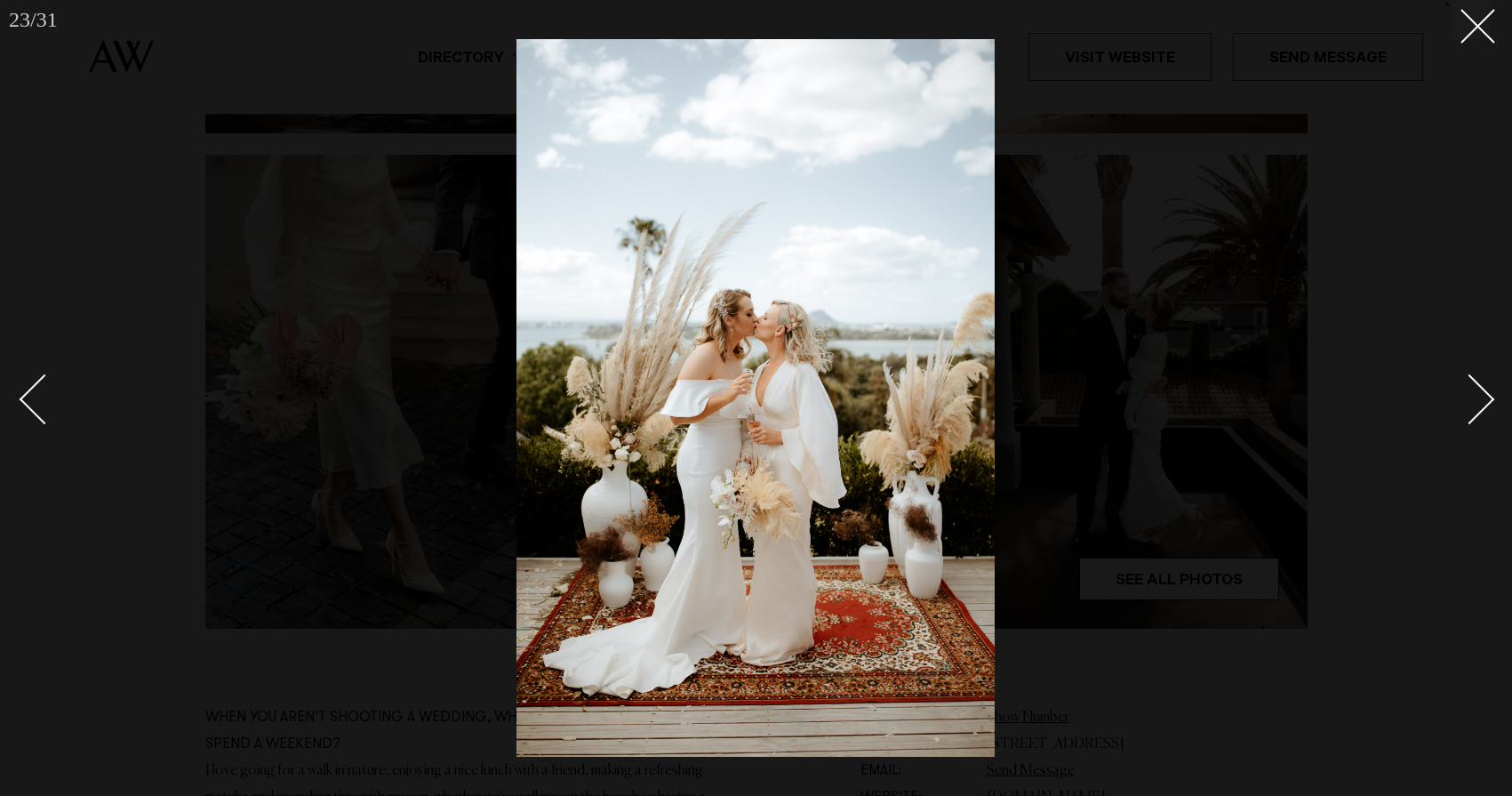
click at [1483, 397] on div "Next slide" at bounding box center [1470, 398] width 51 height 51
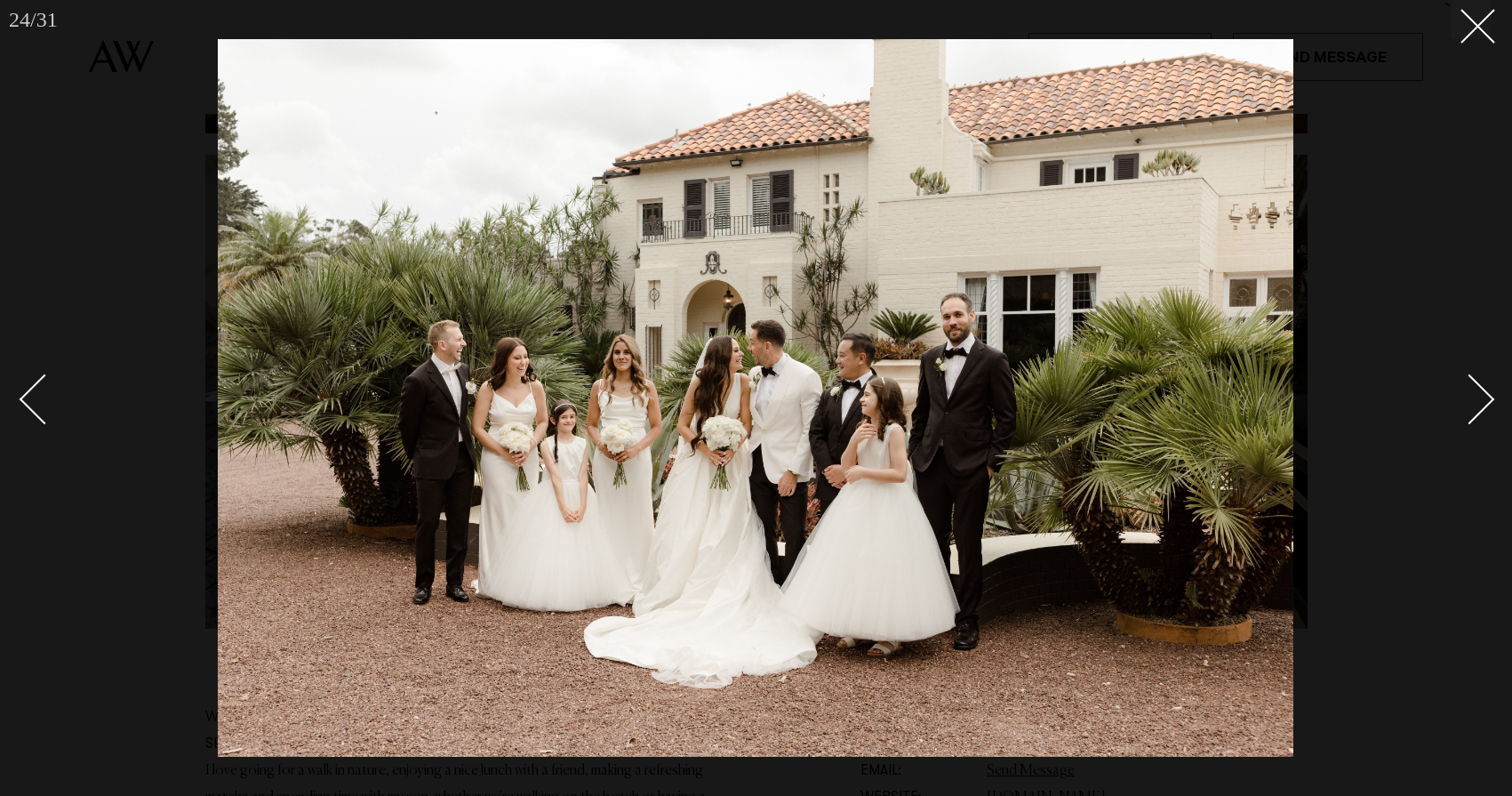
click at [1483, 397] on div "Next slide" at bounding box center [1470, 398] width 51 height 51
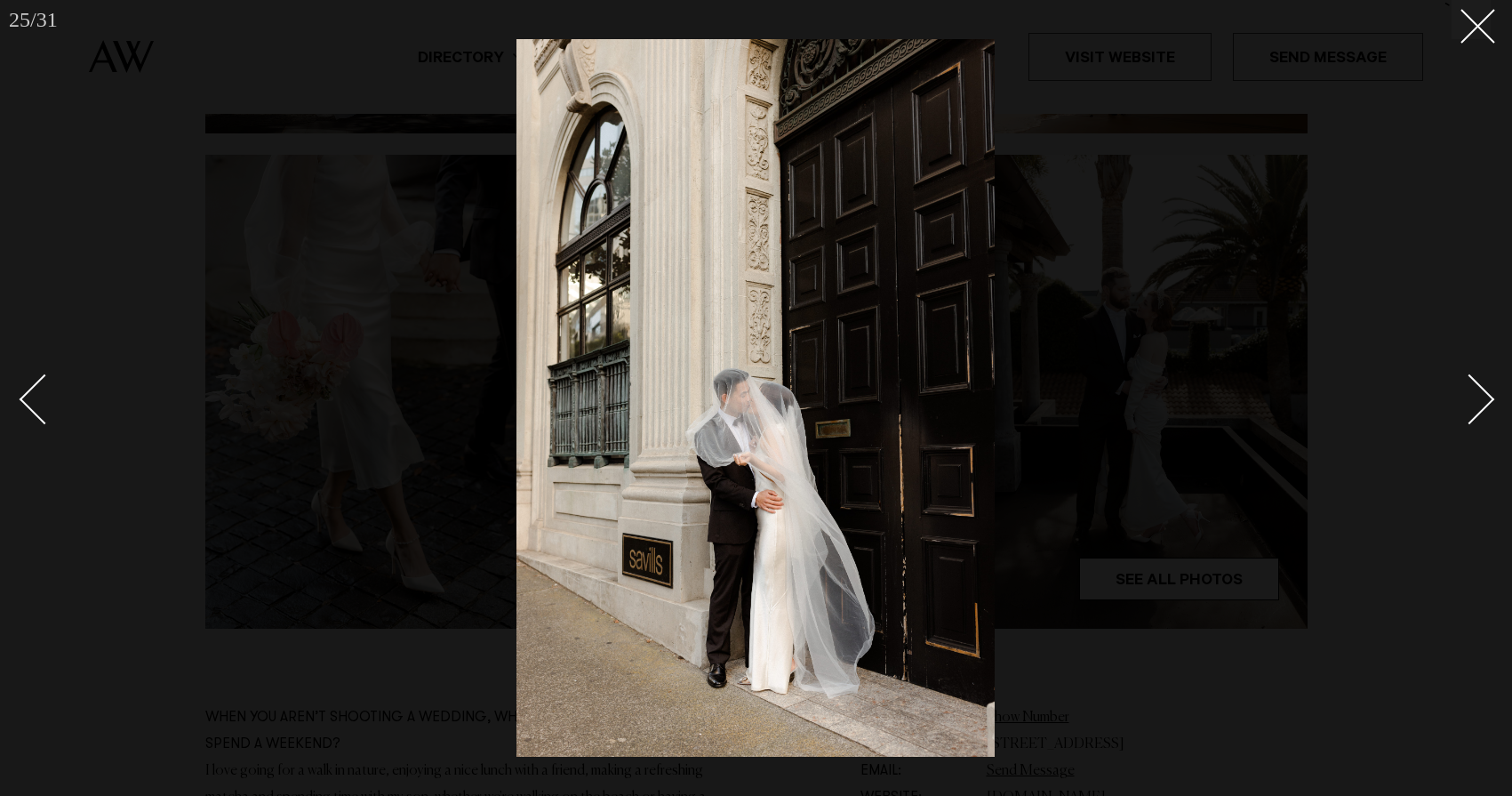
click at [1483, 397] on div "Next slide" at bounding box center [1470, 398] width 51 height 51
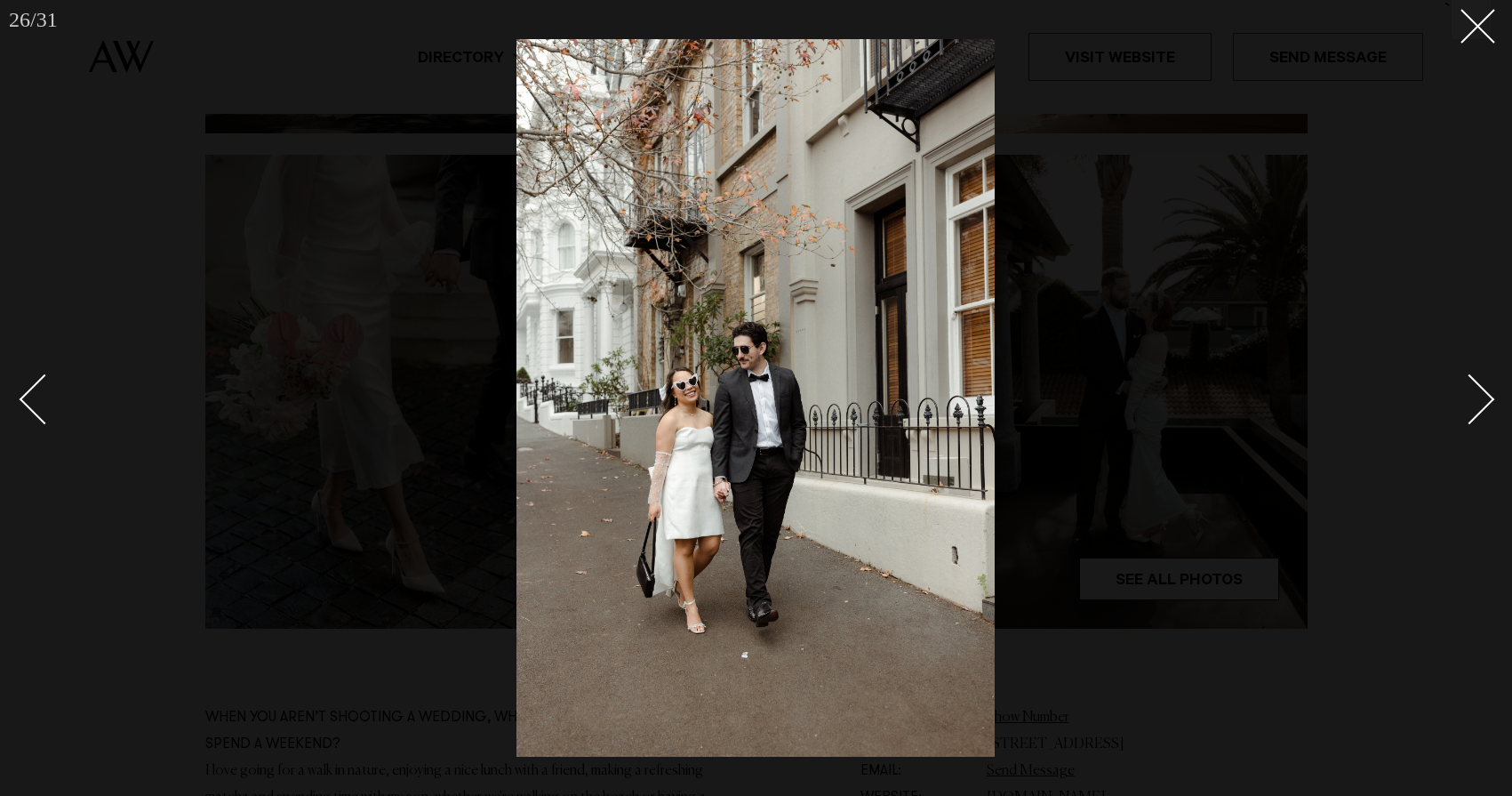
click at [1483, 397] on div "Next slide" at bounding box center [1470, 398] width 51 height 51
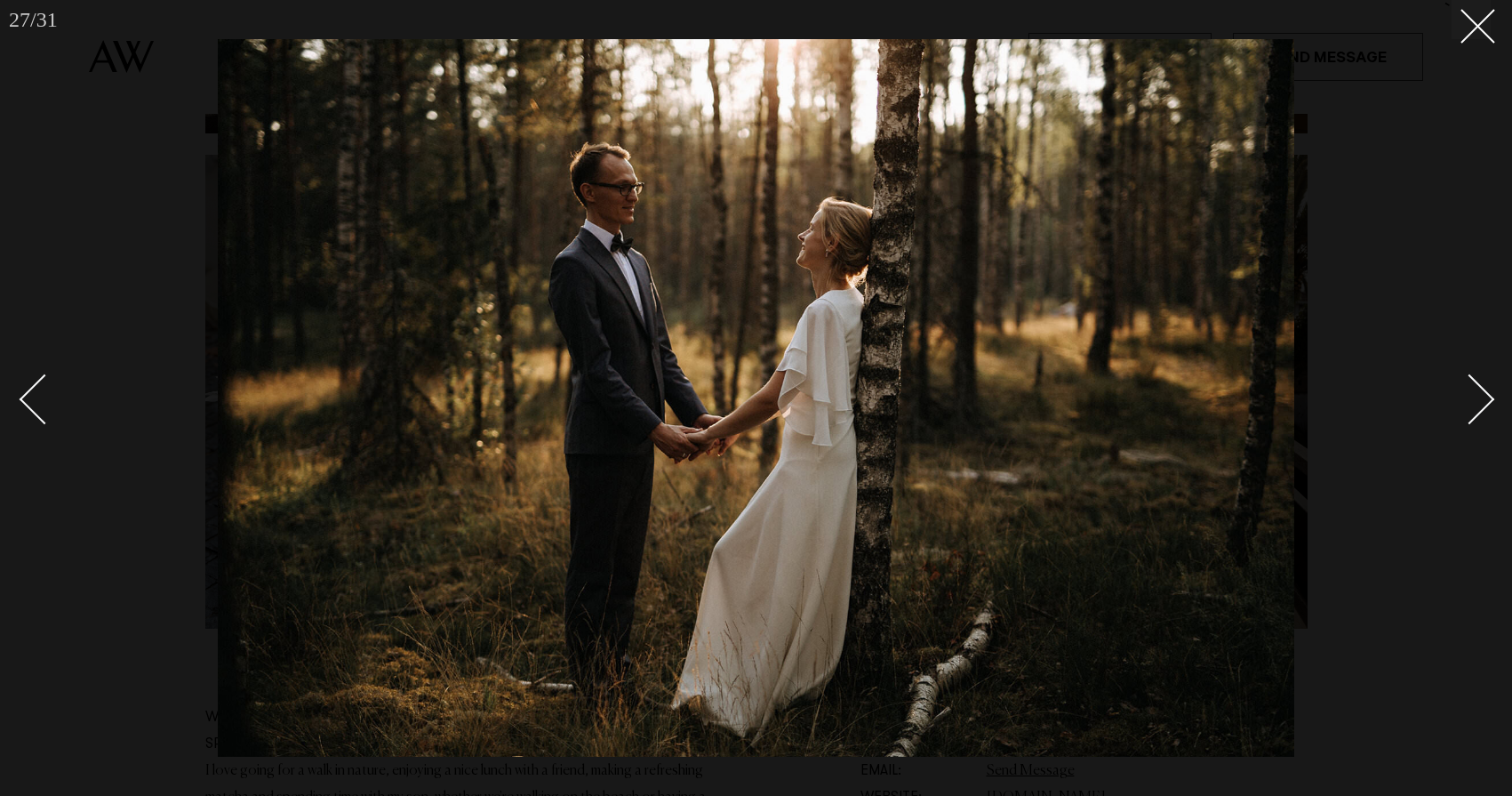
click at [1483, 397] on div "Next slide" at bounding box center [1470, 398] width 51 height 51
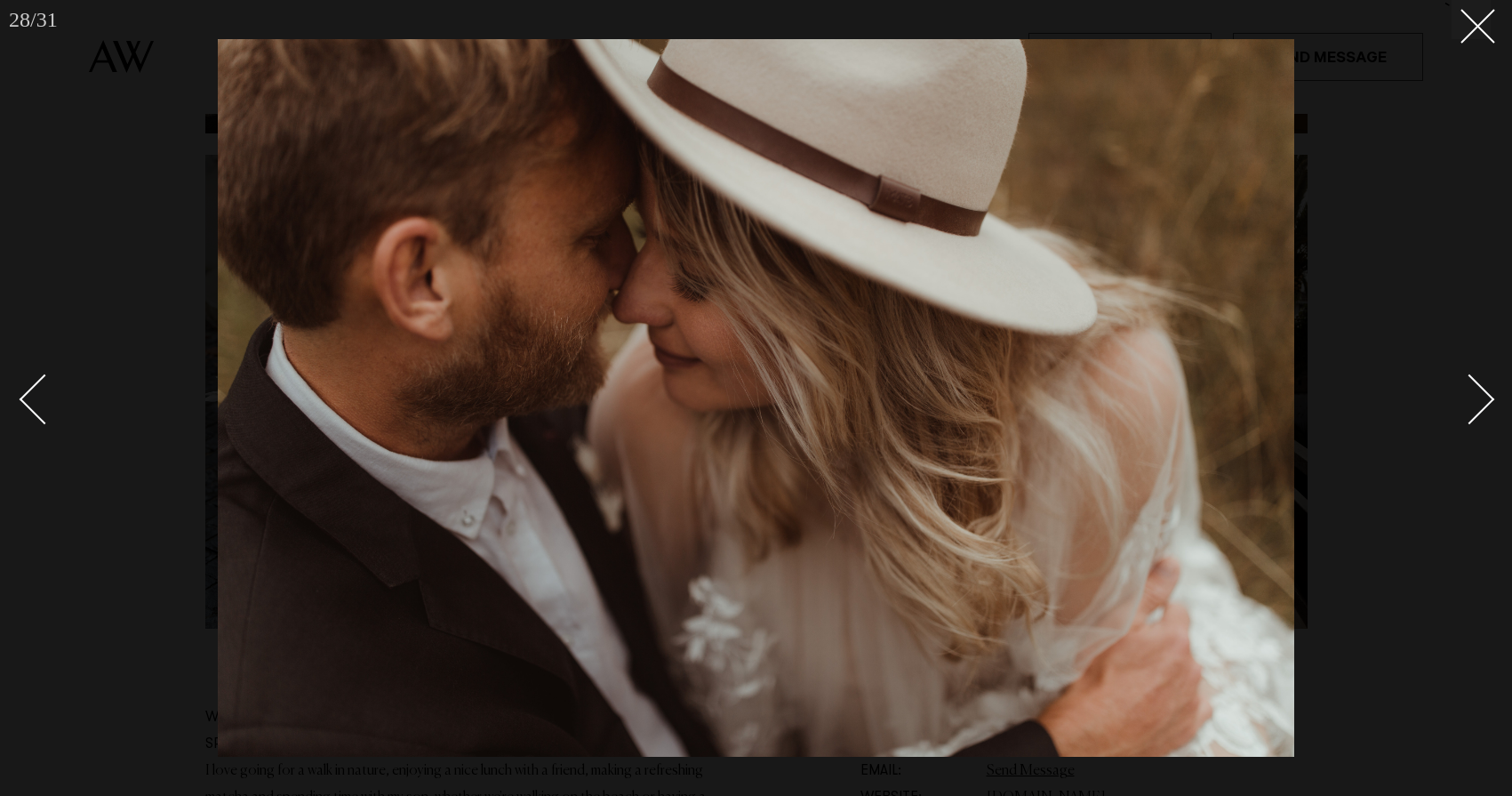
click at [1483, 397] on div "Next slide" at bounding box center [1470, 398] width 51 height 51
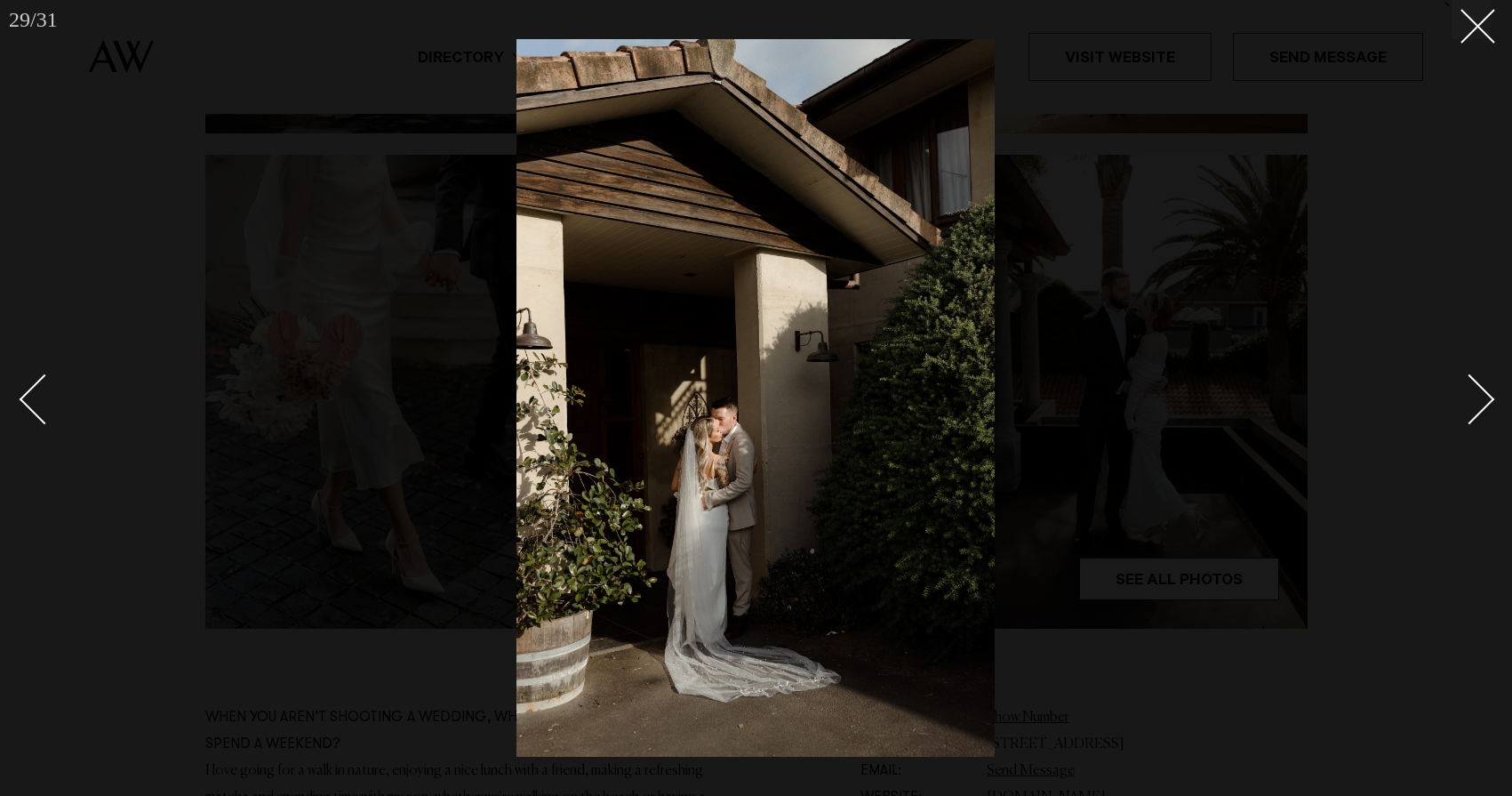
click at [1483, 397] on div "Next slide" at bounding box center [1470, 398] width 51 height 51
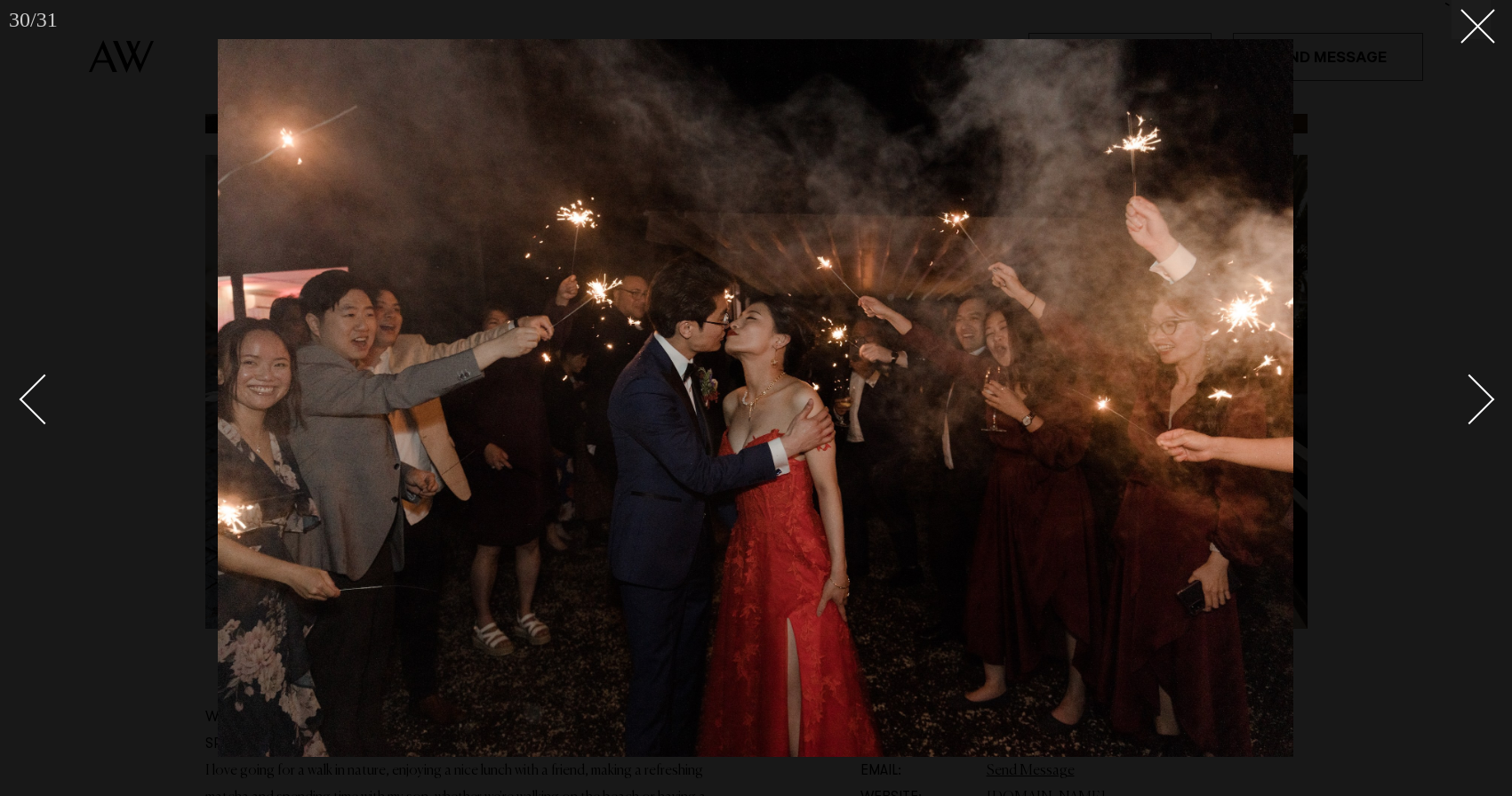
click at [1483, 397] on div "Next slide" at bounding box center [1470, 398] width 51 height 51
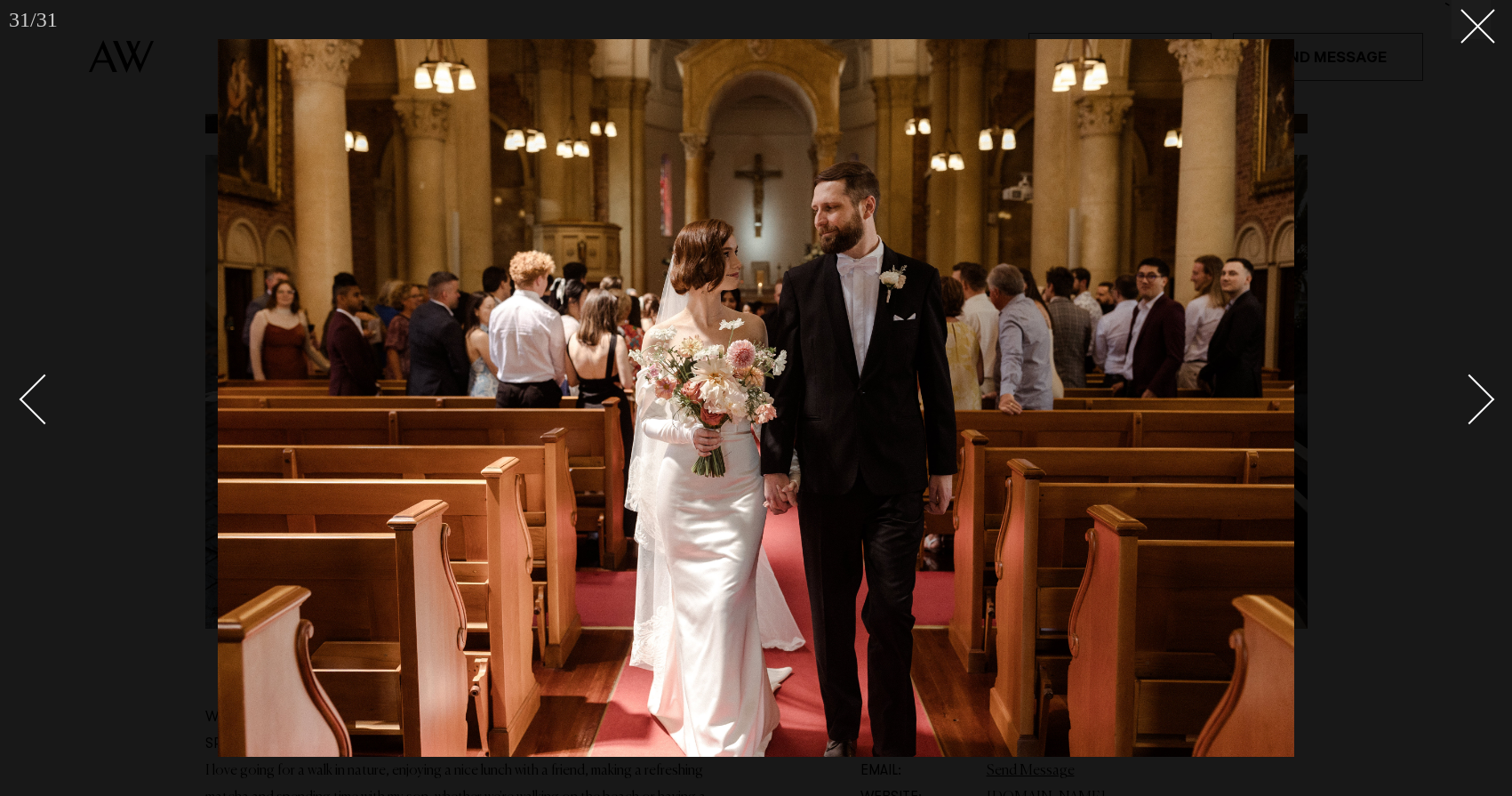
click at [1483, 397] on div "Next slide" at bounding box center [1470, 398] width 51 height 51
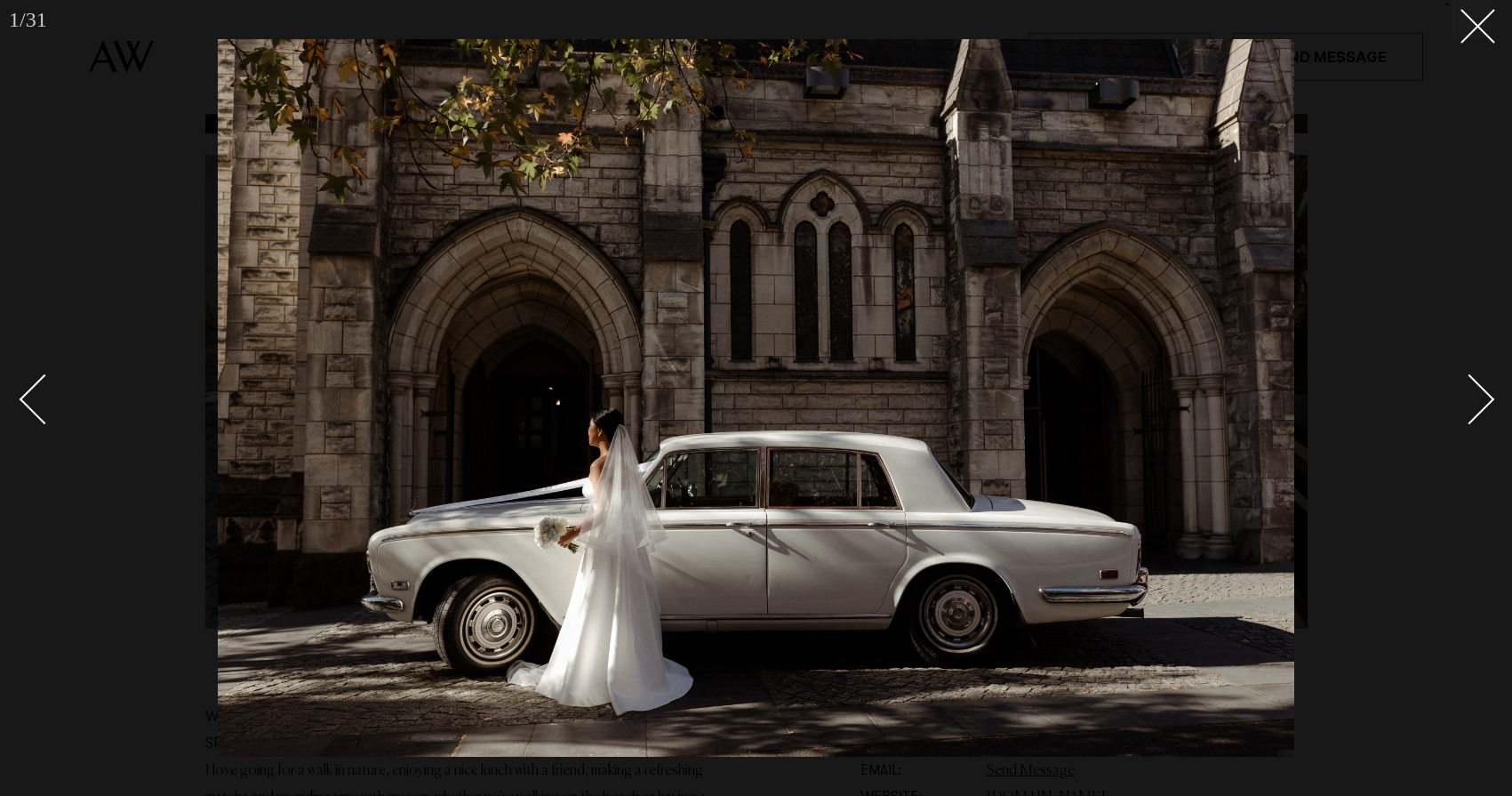
click at [1483, 397] on div "Next slide" at bounding box center [1470, 398] width 51 height 51
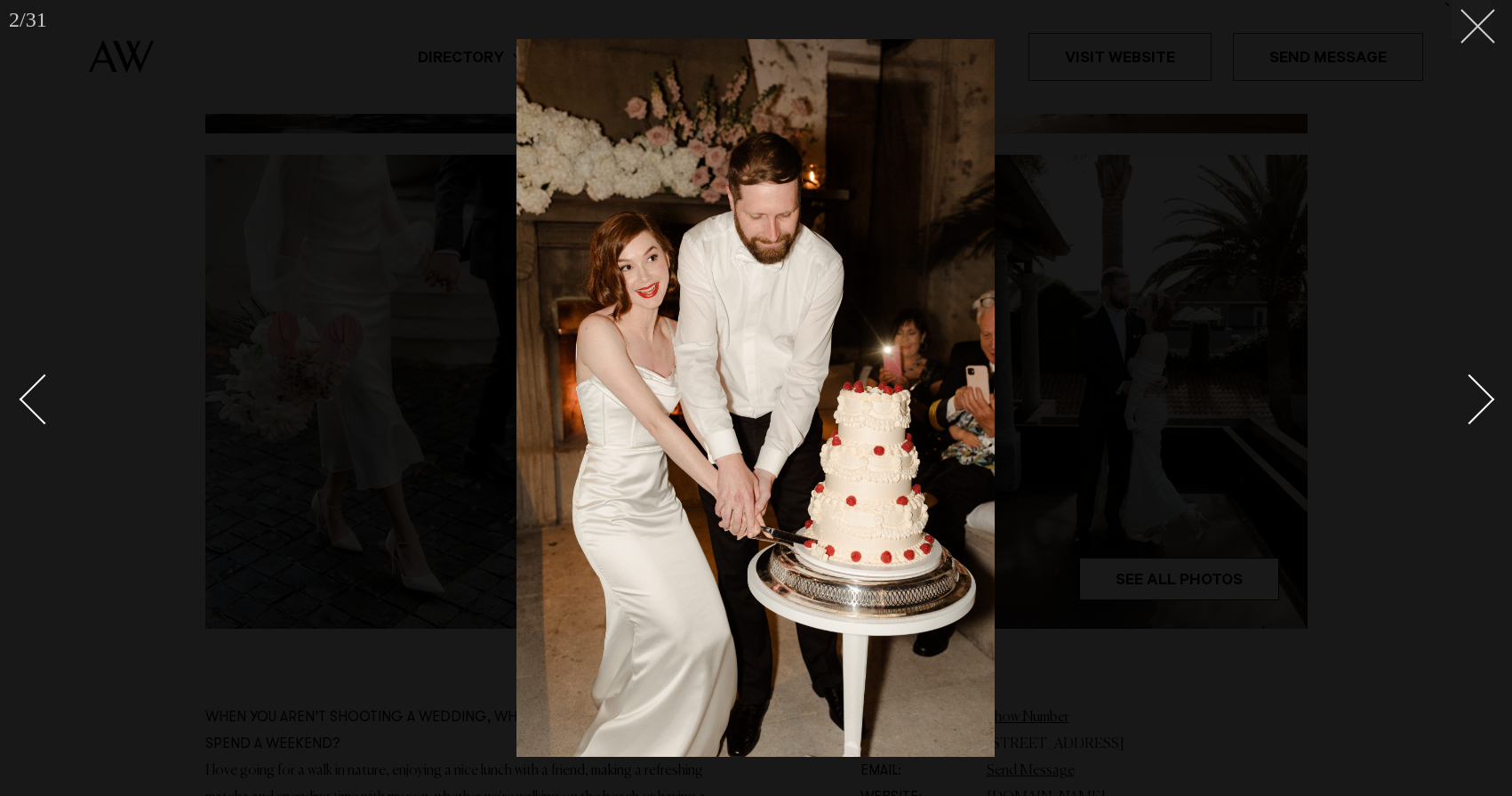
click at [1484, 19] on line at bounding box center [1478, 27] width 33 height 33
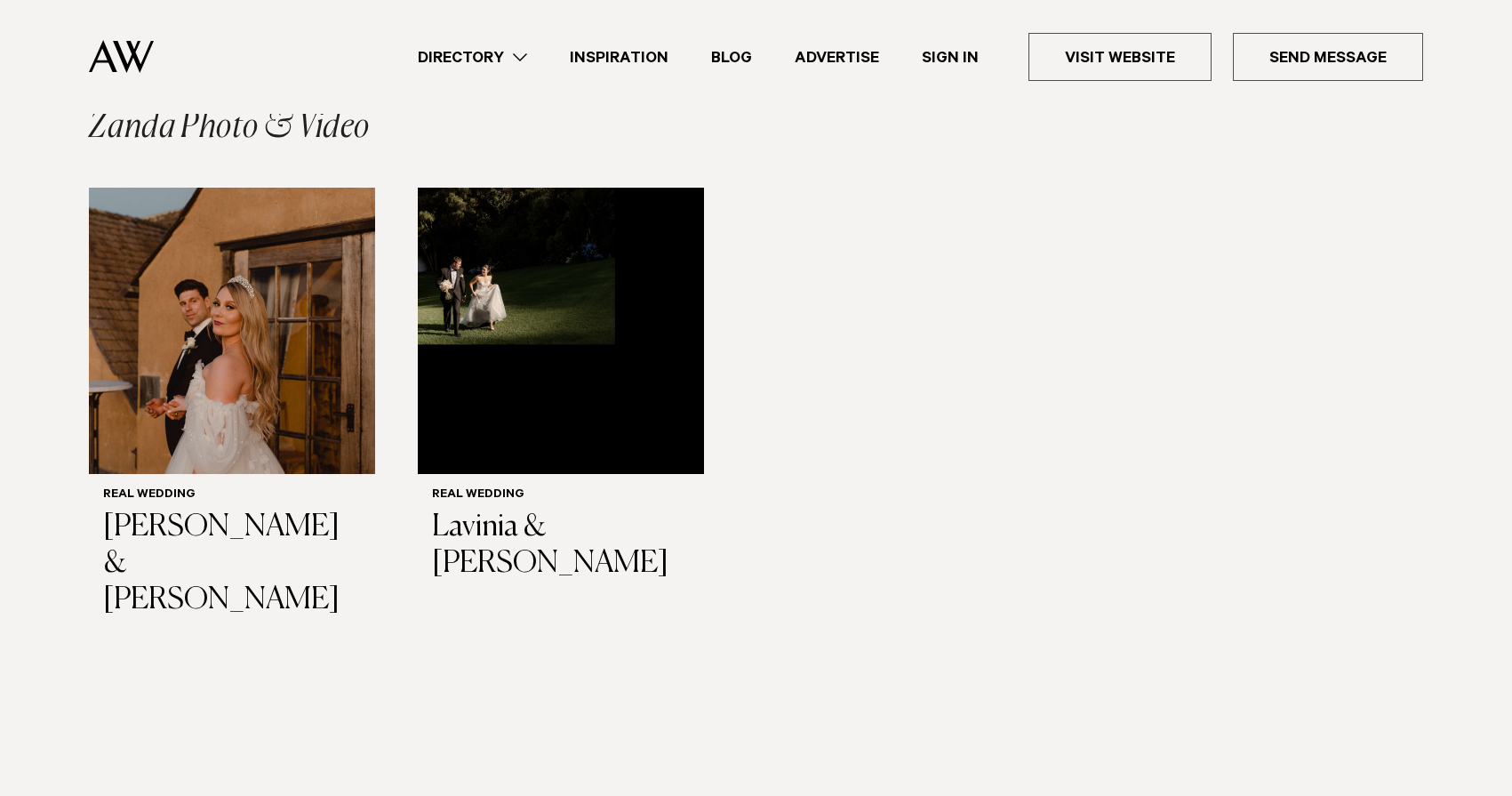
scroll to position [2391, 0]
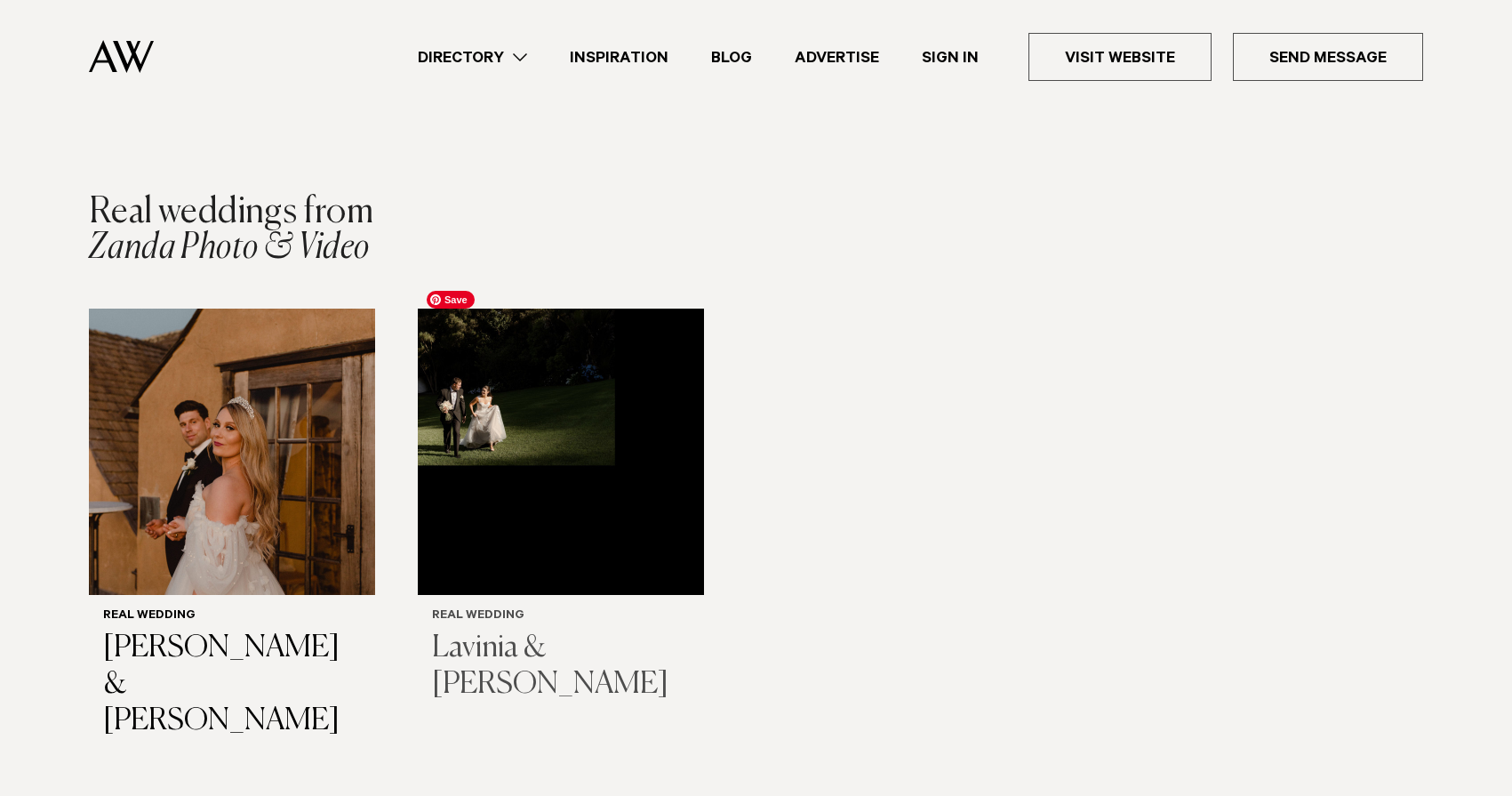
click at [616, 459] on img "2 / 2" at bounding box center [561, 451] width 286 height 286
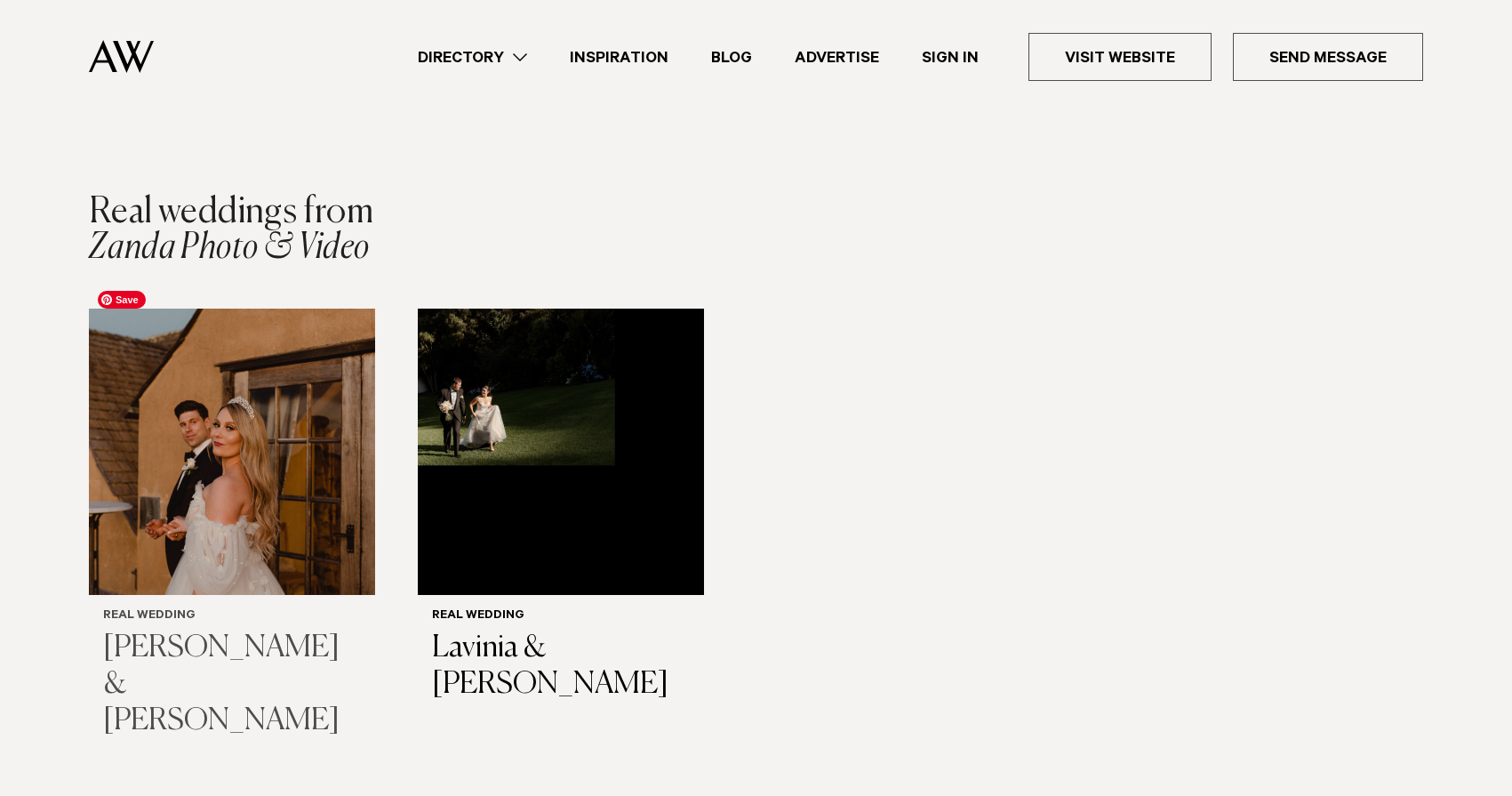
click at [233, 395] on img "1 / 2" at bounding box center [232, 451] width 286 height 286
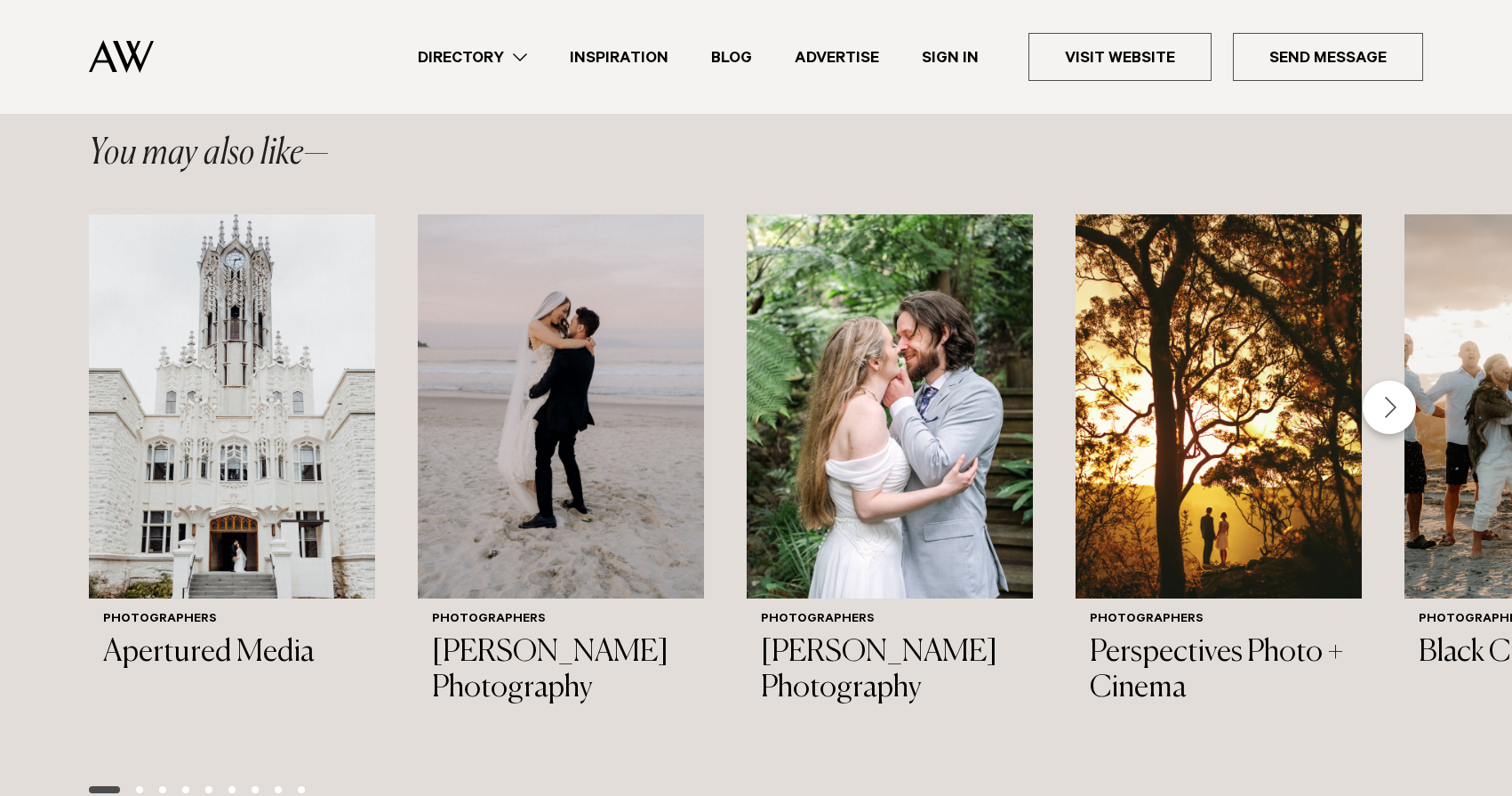
scroll to position [3273, 0]
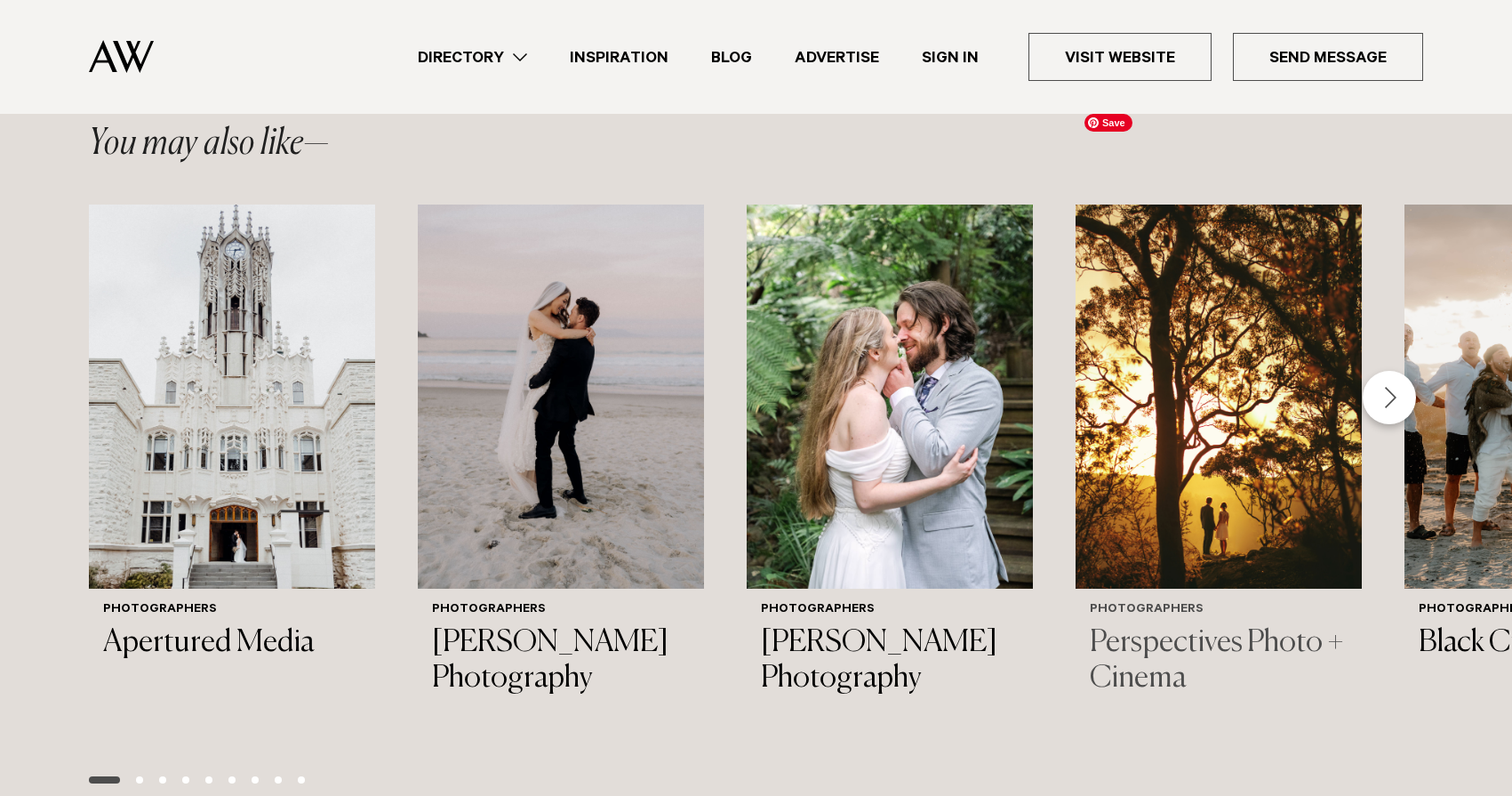
click at [1256, 362] on img "4 / 26" at bounding box center [1218, 396] width 286 height 384
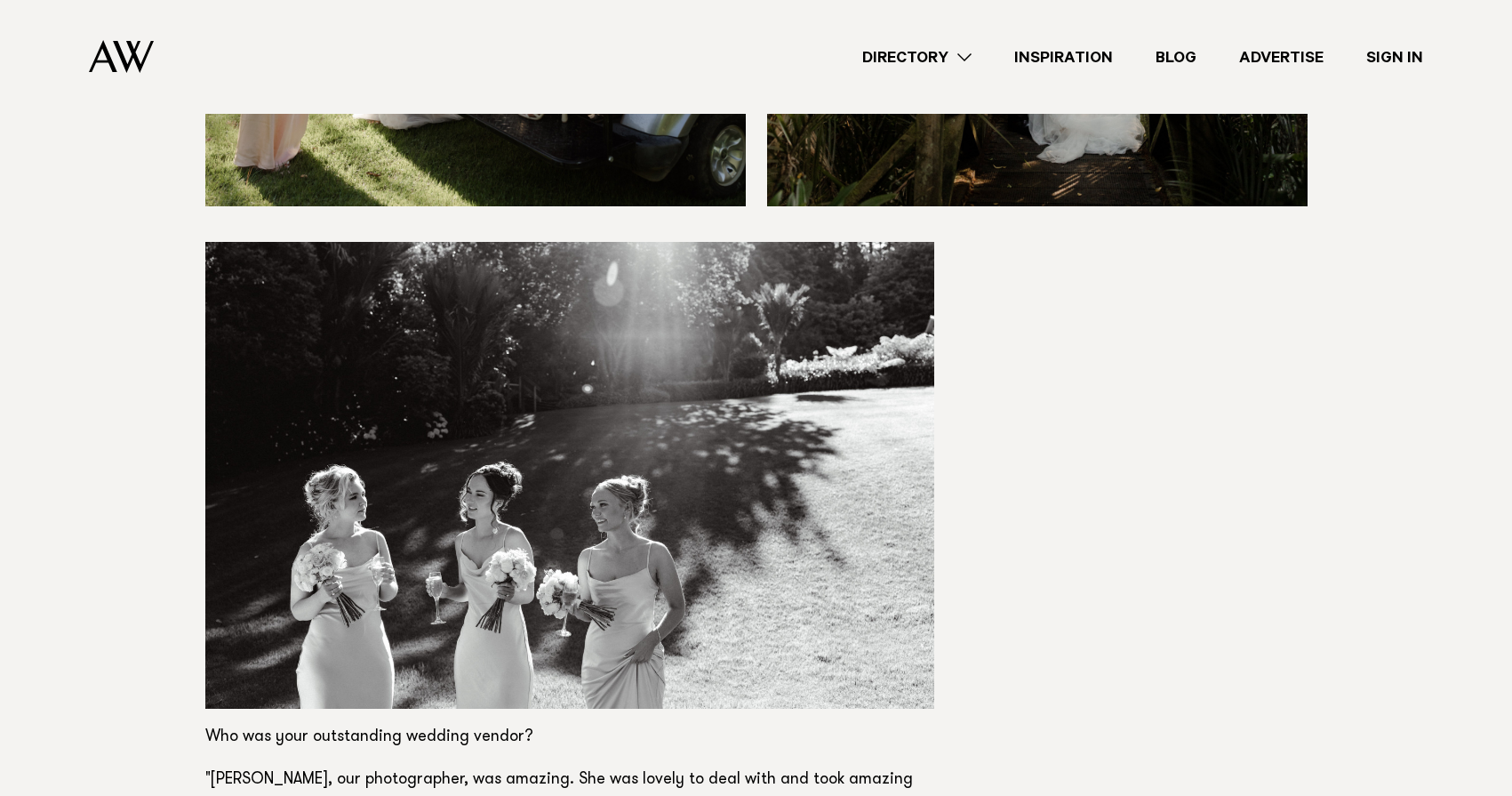
scroll to position [5709, 0]
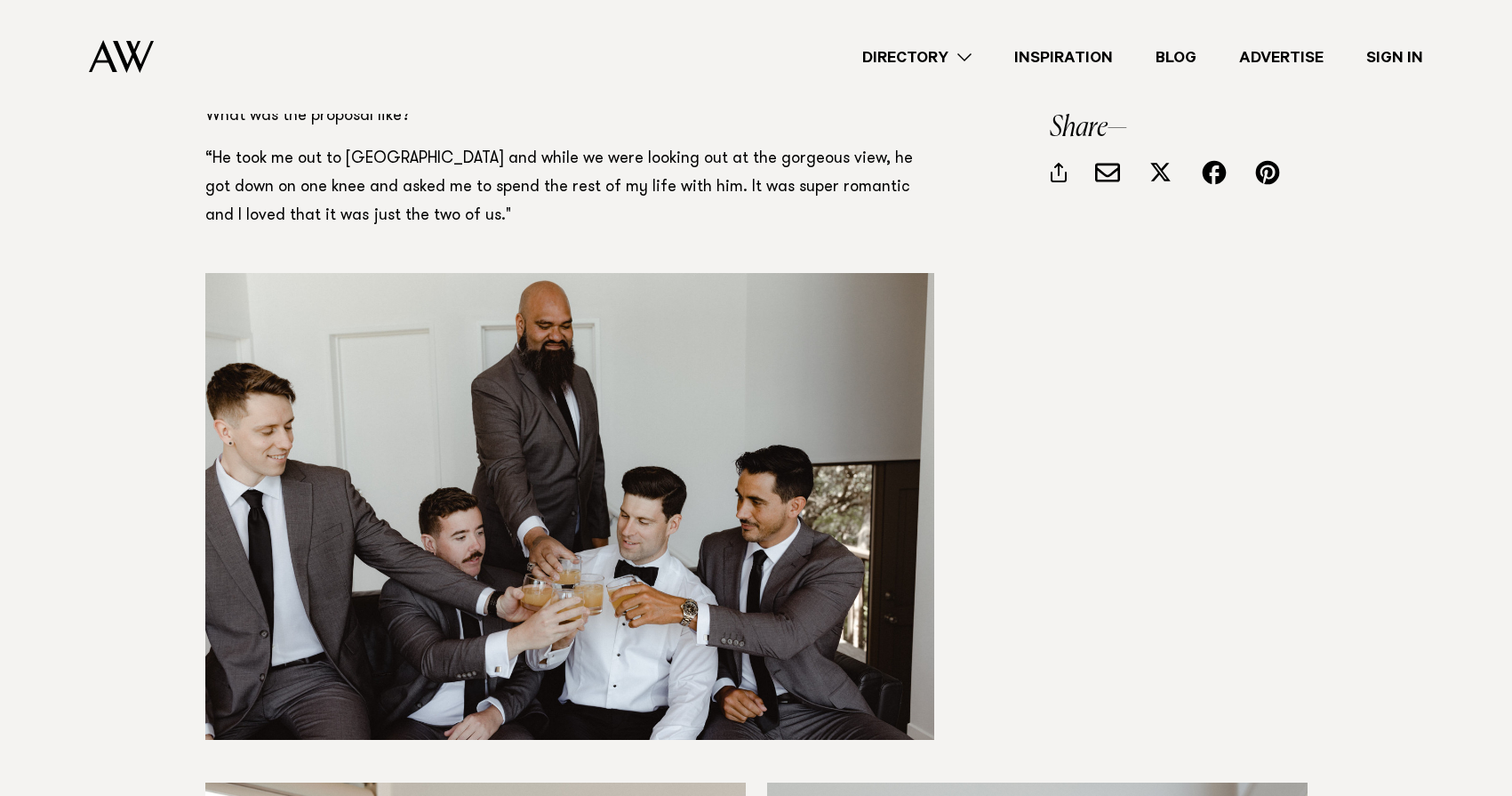
scroll to position [1810, 0]
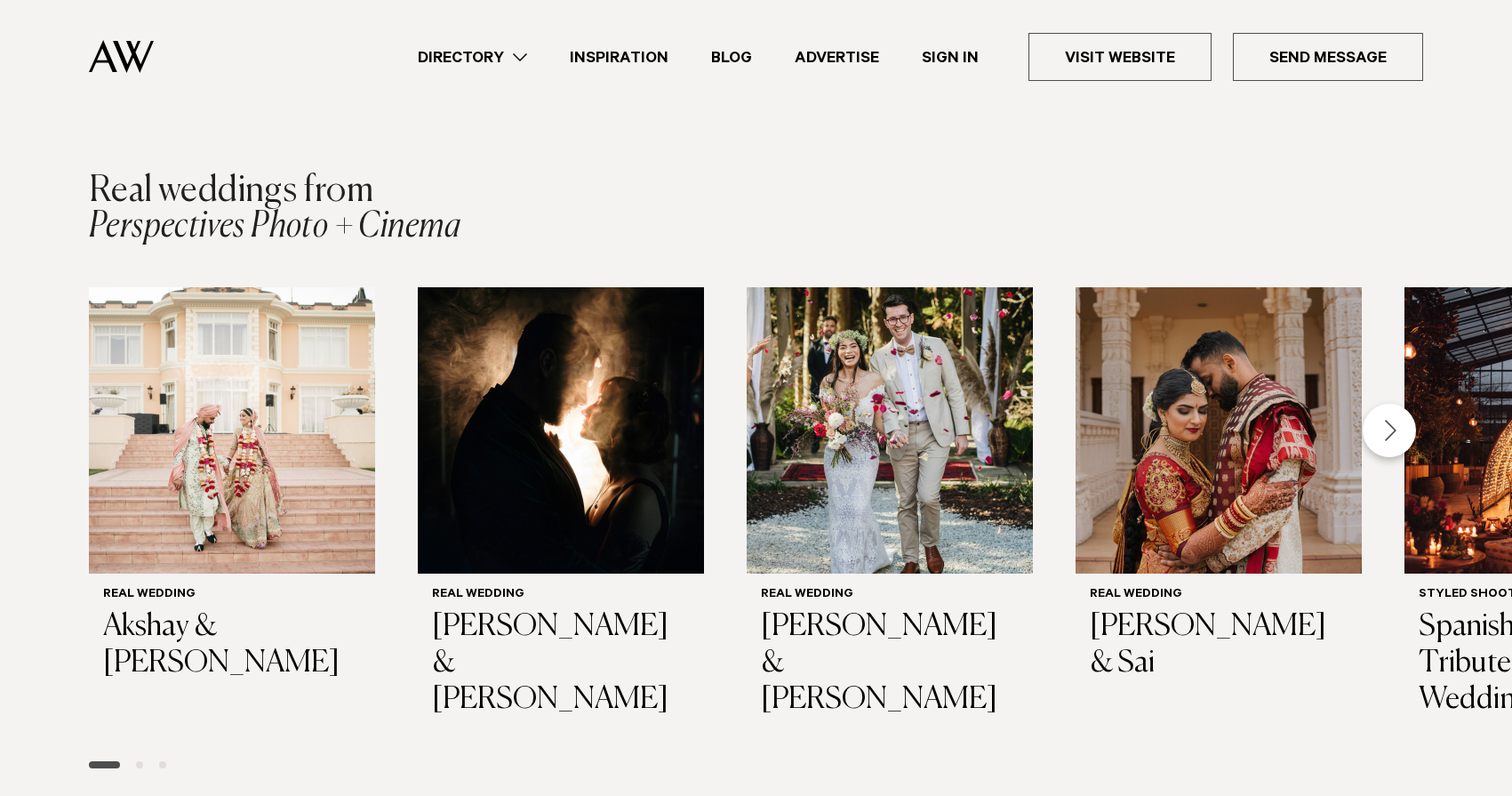
scroll to position [2378, 0]
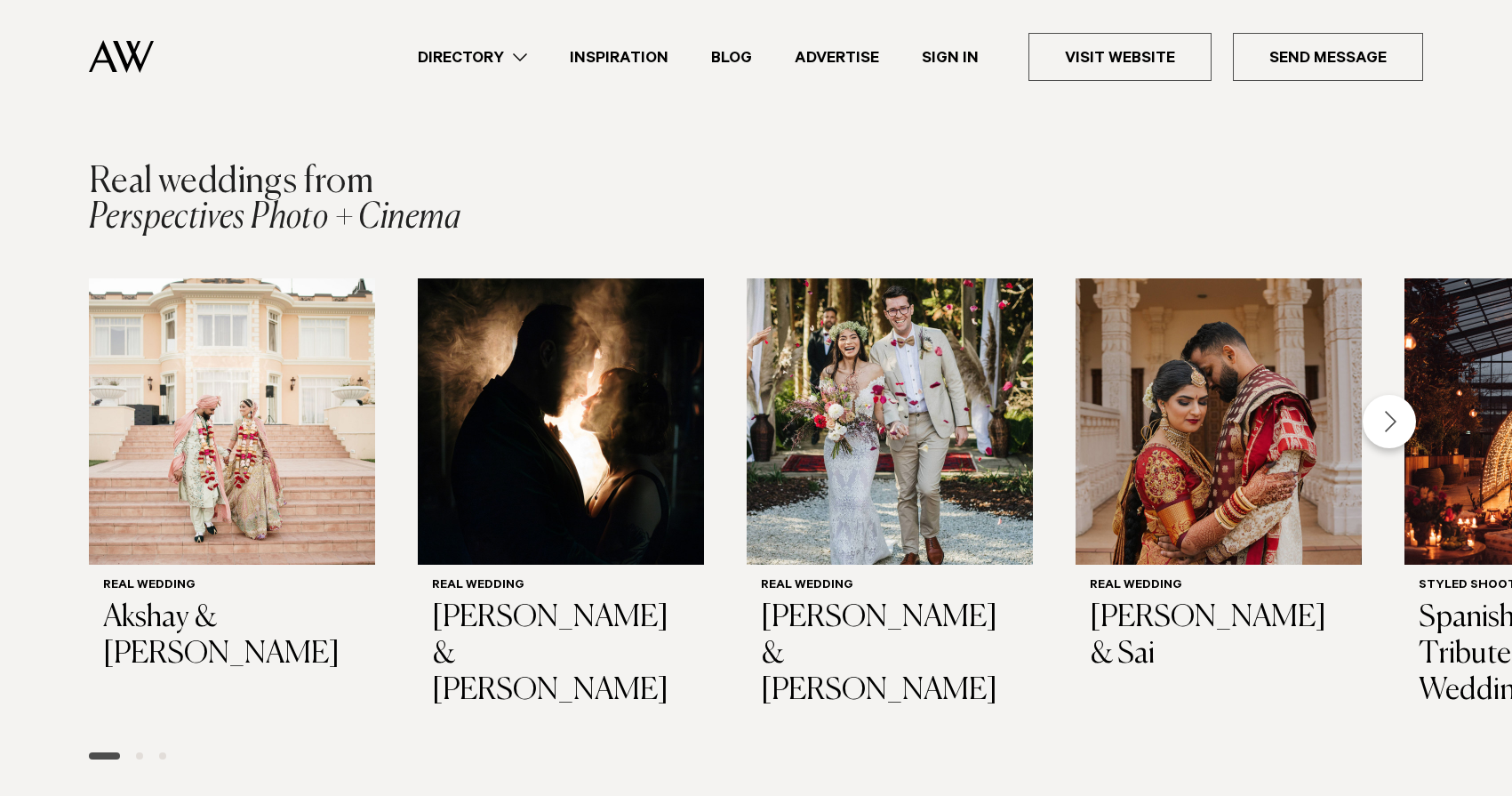
click at [1393, 411] on div "Next slide" at bounding box center [1390, 421] width 53 height 53
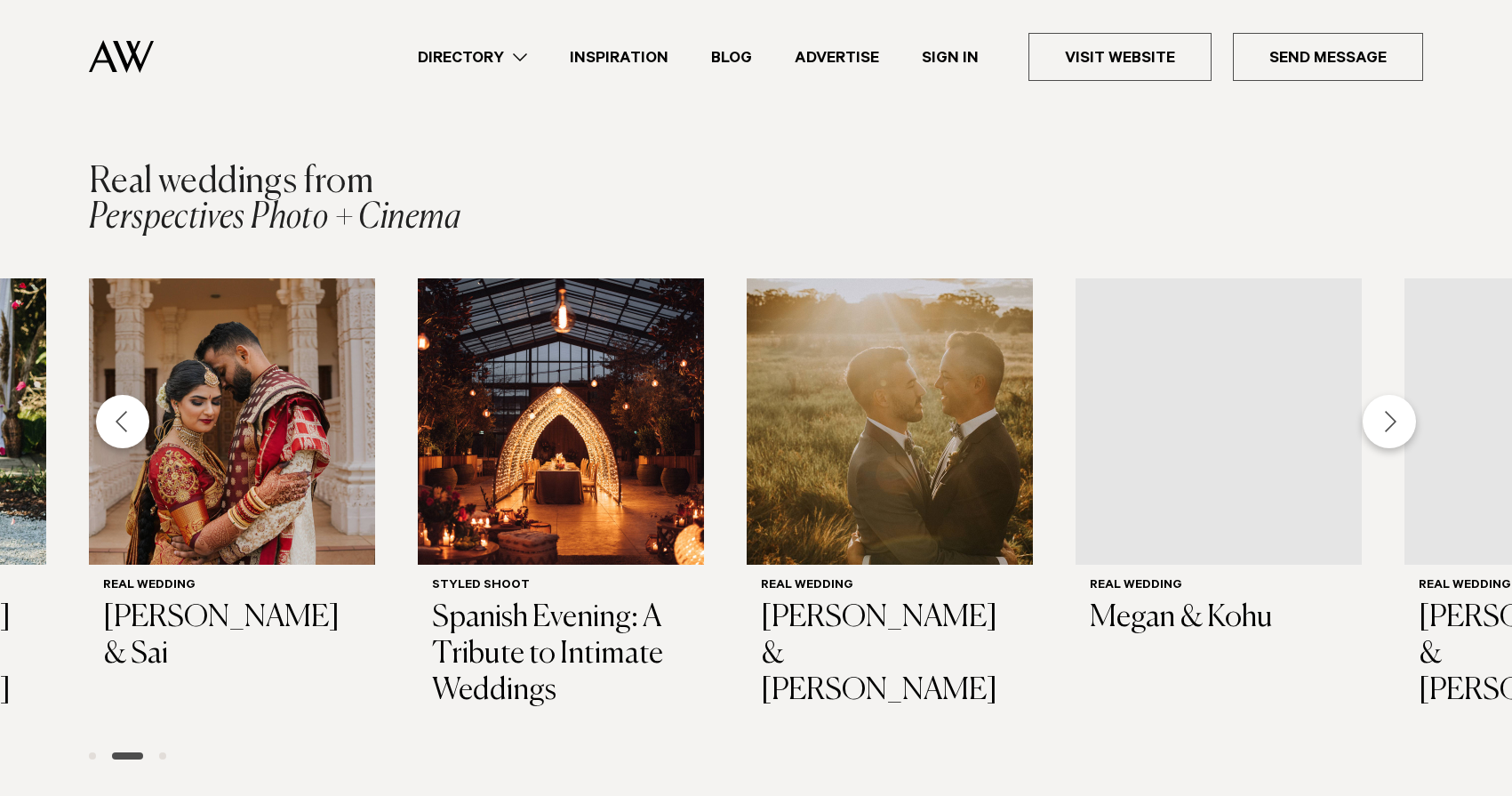
click at [1393, 411] on div "Next slide" at bounding box center [1390, 421] width 53 height 53
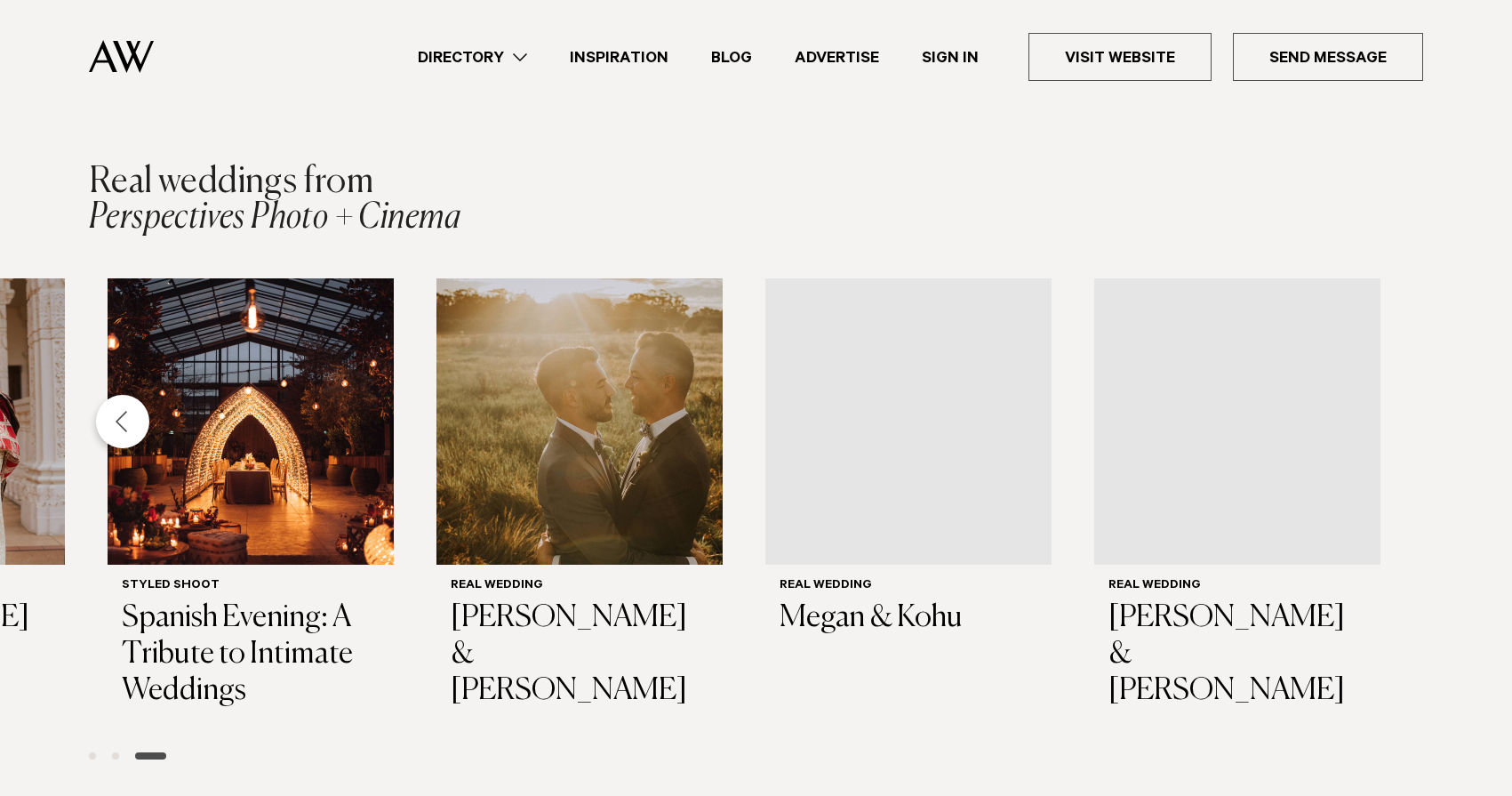
click at [1393, 411] on div "Real Wedding [PERSON_NAME] & [PERSON_NAME] Real Wedding [PERSON_NAME] & [PERSON…" at bounding box center [756, 526] width 1512 height 495
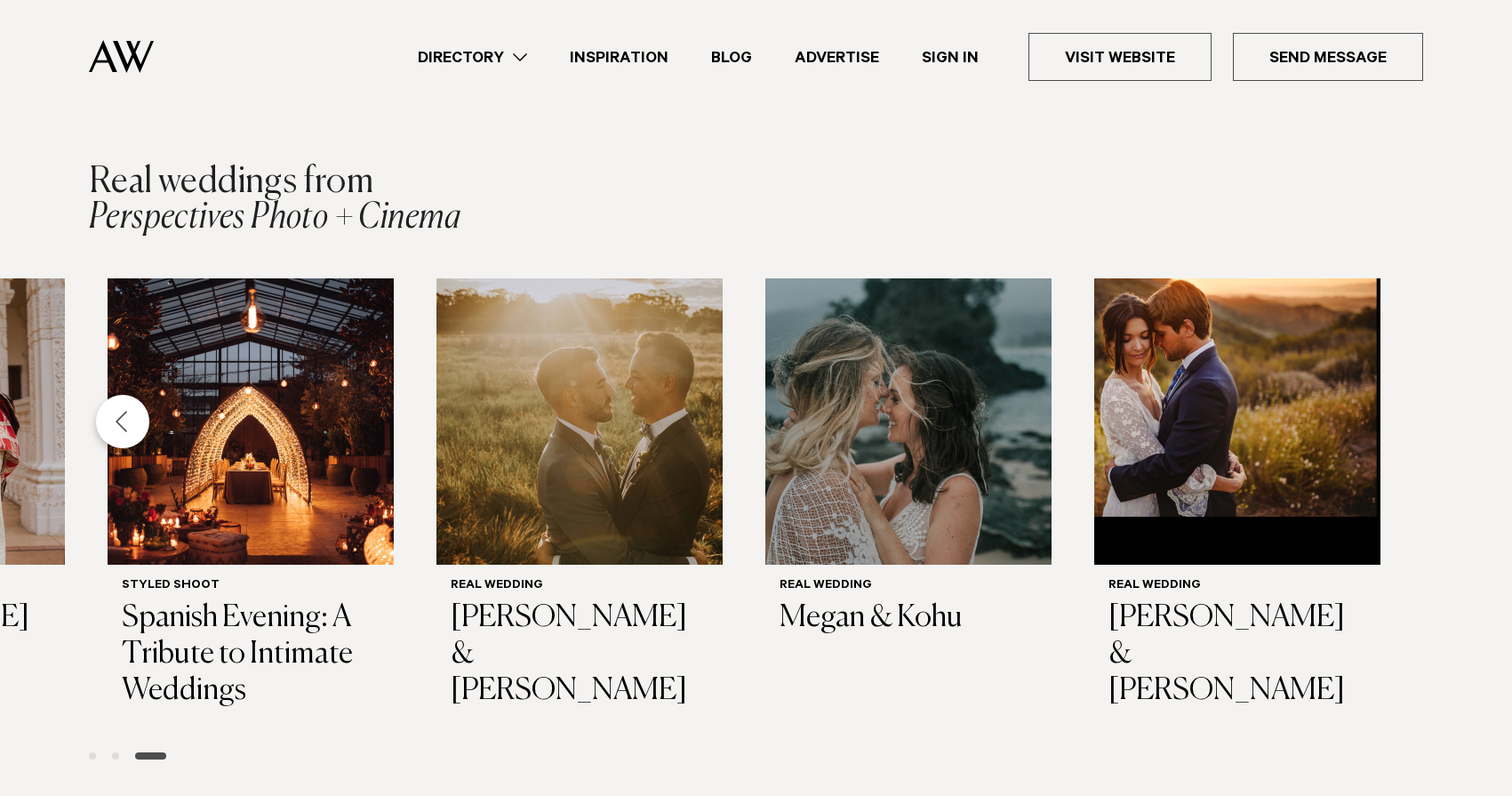
click at [126, 410] on div "Previous slide" at bounding box center [122, 421] width 53 height 53
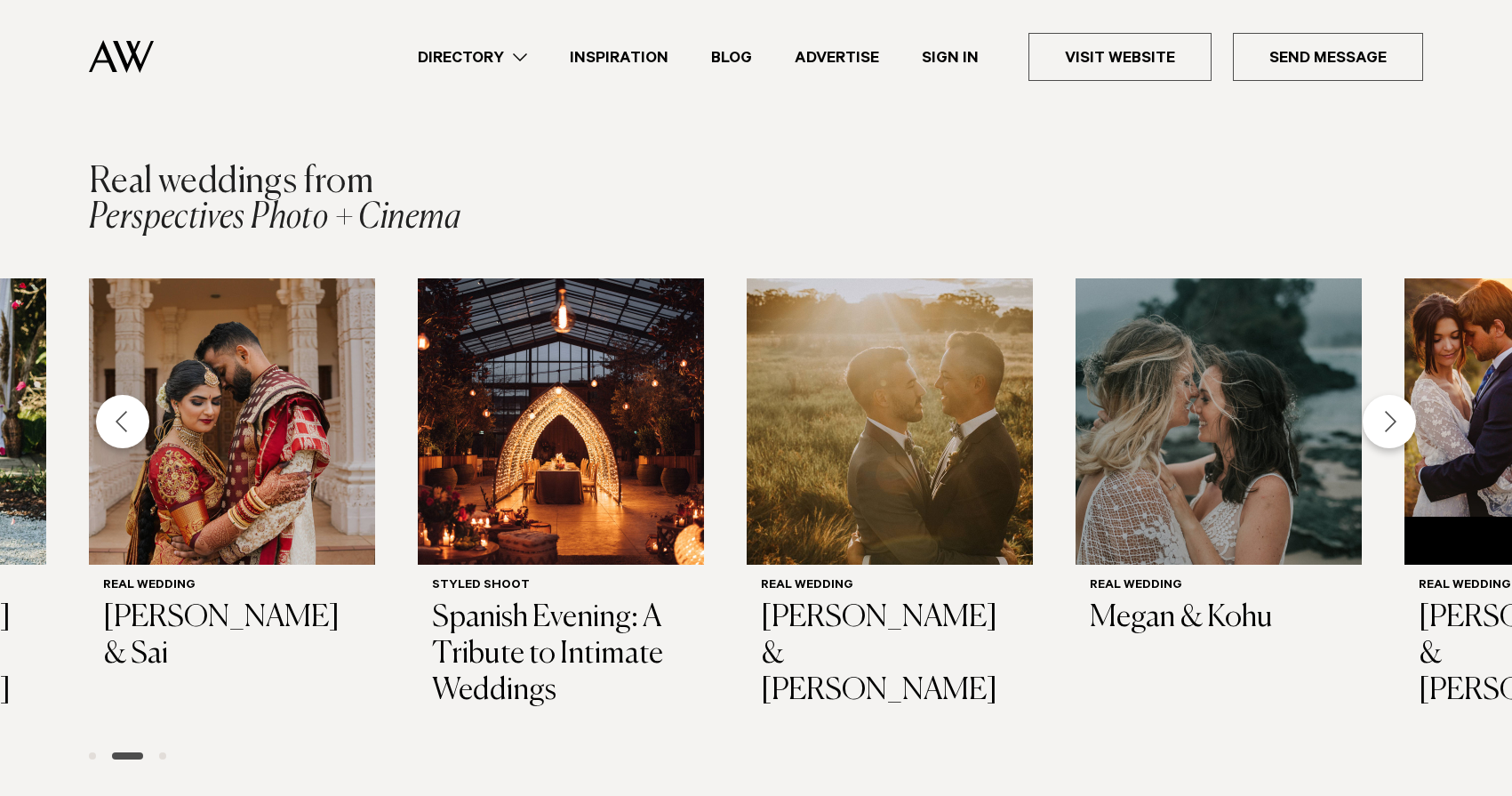
click at [126, 410] on div "Previous slide" at bounding box center [122, 421] width 53 height 53
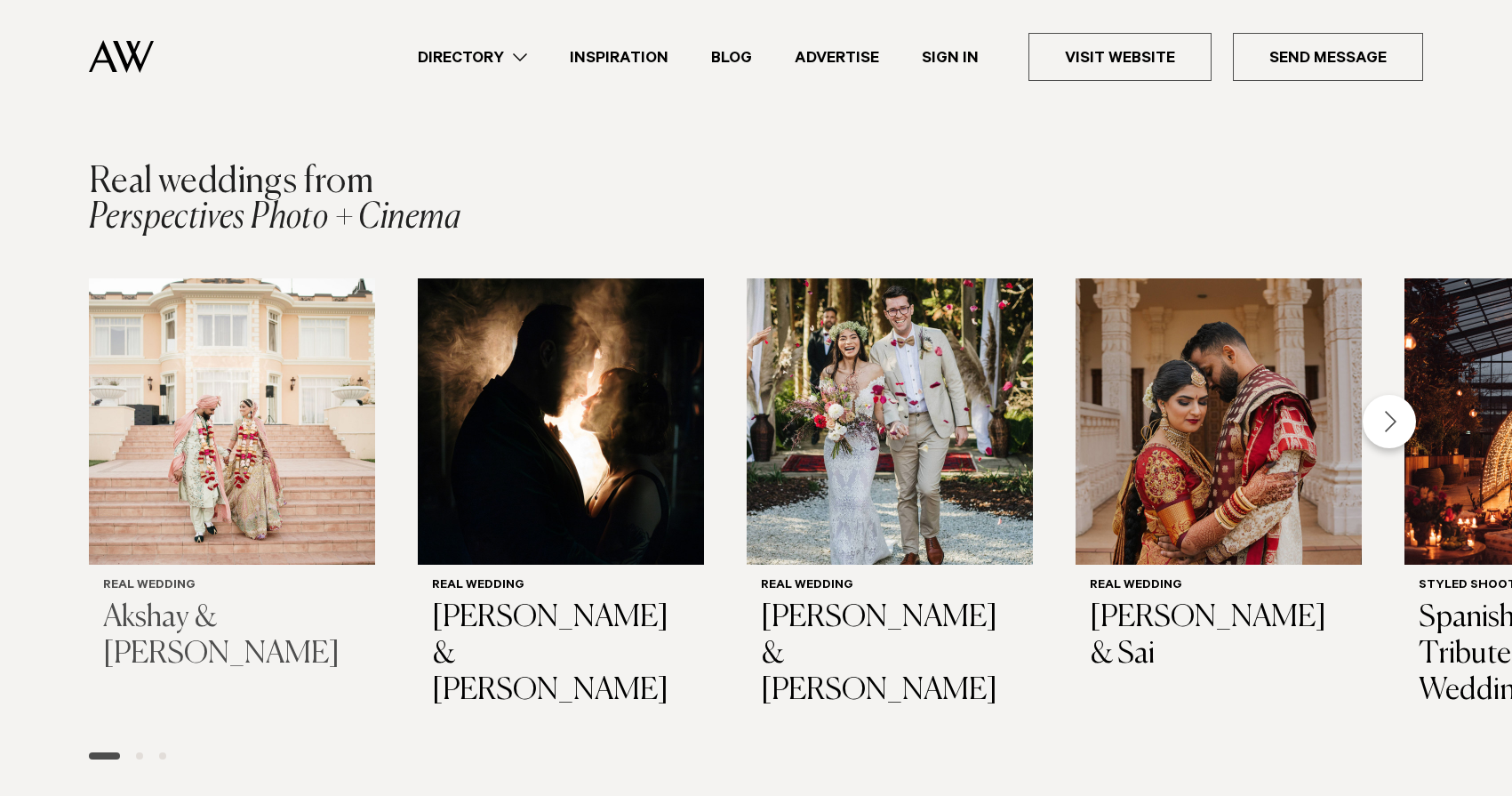
click at [272, 474] on img "1 / 8" at bounding box center [232, 421] width 286 height 286
